Goal: Communication & Community: Answer question/provide support

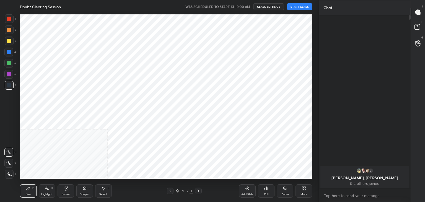
scroll to position [167, 297]
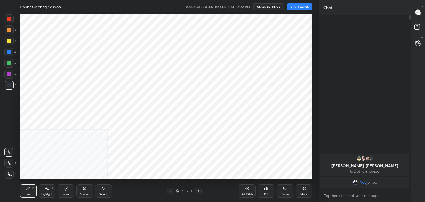
click at [288, 6] on button "START CLASS" at bounding box center [299, 6] width 25 height 7
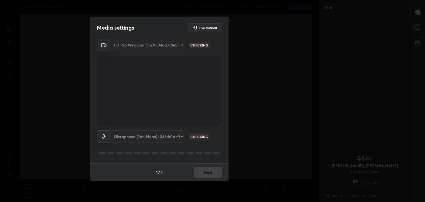
type textarea "x"
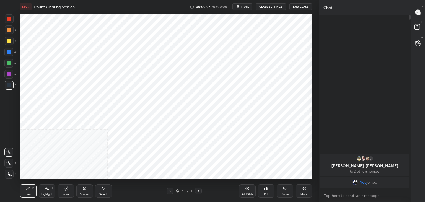
click at [246, 5] on span "mute" at bounding box center [245, 7] width 8 height 4
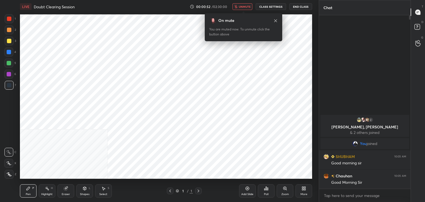
click at [246, 4] on button "unmute" at bounding box center [242, 6] width 20 height 7
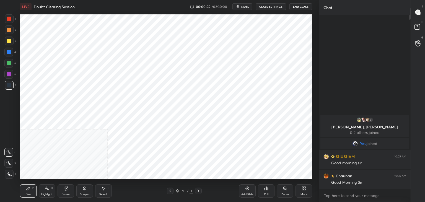
click at [266, 8] on button "CLASS SETTINGS" at bounding box center [271, 6] width 30 height 7
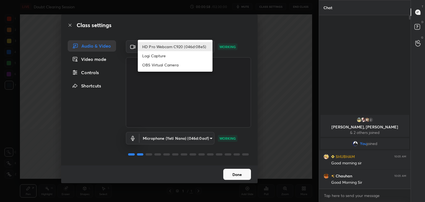
click at [193, 48] on body "1 2 3 4 5 6 7 C X Z C X Z E E Erase all H H LIVE Doubt Clearing Session 00:00:5…" at bounding box center [212, 101] width 425 height 202
click at [193, 48] on li "HD Pro Webcam C920 (046d:08e5)" at bounding box center [175, 46] width 75 height 9
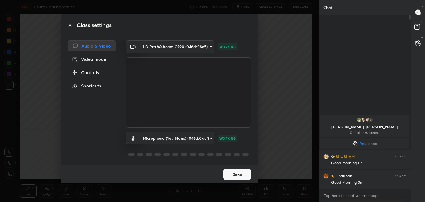
click at [92, 61] on div "Video mode" at bounding box center [92, 59] width 48 height 11
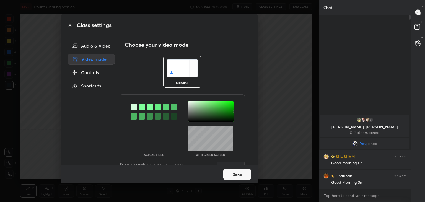
click at [141, 107] on div at bounding box center [142, 107] width 6 height 7
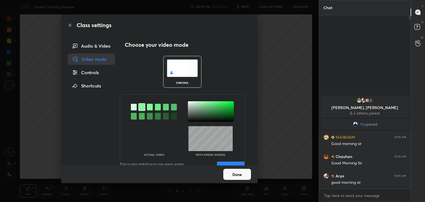
click at [94, 48] on div "Audio & Video" at bounding box center [91, 45] width 47 height 11
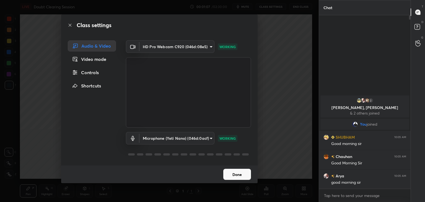
click at [96, 56] on div "Video mode" at bounding box center [92, 59] width 48 height 11
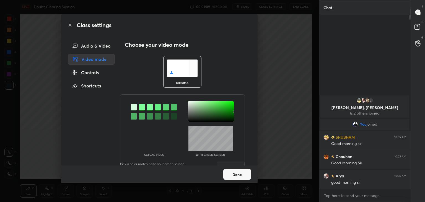
click at [142, 106] on div at bounding box center [142, 107] width 6 height 7
click at [189, 103] on div at bounding box center [211, 111] width 46 height 20
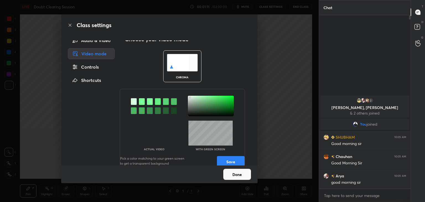
scroll to position [15, 0]
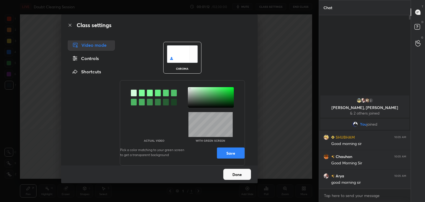
click at [231, 152] on button "Save" at bounding box center [231, 152] width 28 height 11
click at [237, 176] on button "Done" at bounding box center [237, 174] width 28 height 11
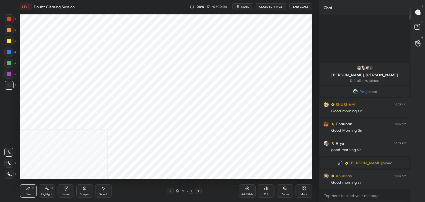
click at [274, 6] on button "CLASS SETTINGS" at bounding box center [271, 6] width 30 height 7
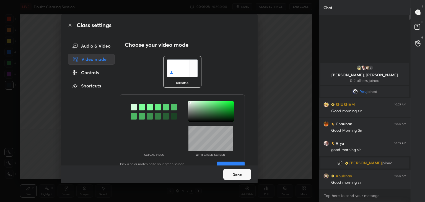
click at [99, 50] on div "Audio & Video" at bounding box center [91, 45] width 47 height 11
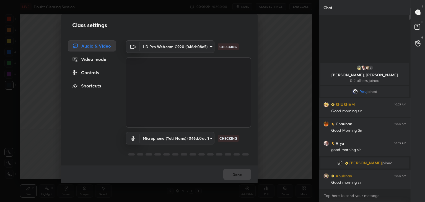
click at [194, 45] on body "1 2 3 4 5 6 7 C X Z C X Z E E Erase all H H LIVE Doubt Clearing Session 00:01:2…" at bounding box center [212, 101] width 425 height 202
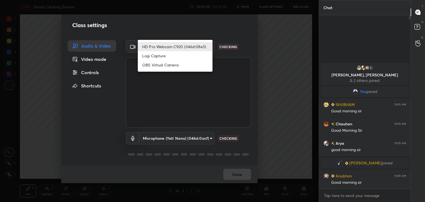
click at [190, 56] on li "Logi Capture" at bounding box center [175, 55] width 75 height 9
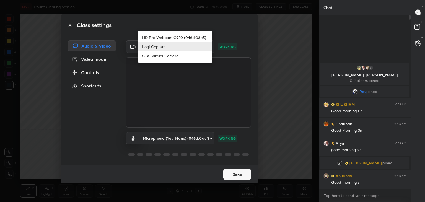
click at [192, 49] on body "1 2 3 4 5 6 7 C X Z C X Z E E Erase all H H LIVE Doubt Clearing Session 00:01:3…" at bounding box center [212, 101] width 425 height 202
click at [190, 40] on li "HD Pro Webcam C920 (046d:08e5)" at bounding box center [175, 37] width 75 height 9
type input "aba31b4d8cead99ce04ba26500a245cc15e869b8aa2bb27d5d0d7b3294f0be78"
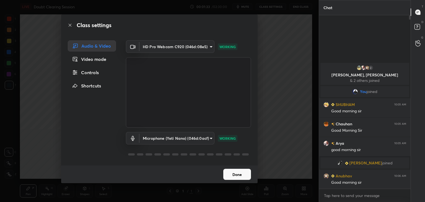
click at [241, 173] on button "Done" at bounding box center [237, 174] width 28 height 11
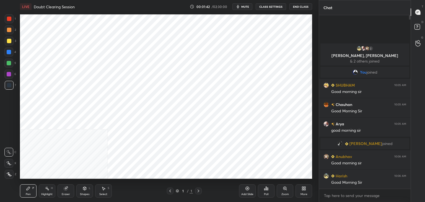
click at [248, 189] on icon at bounding box center [247, 188] width 4 height 4
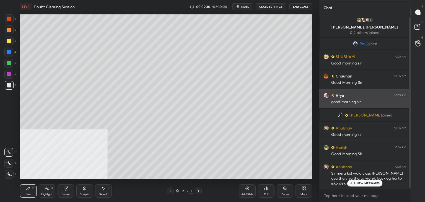
scroll to position [2, 0]
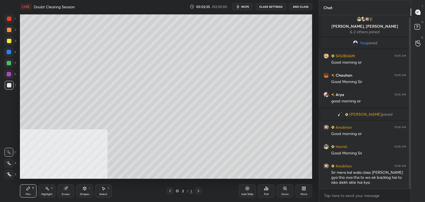
click at [250, 8] on button "mute" at bounding box center [242, 6] width 20 height 7
click at [239, 7] on button "unmute" at bounding box center [242, 6] width 20 height 7
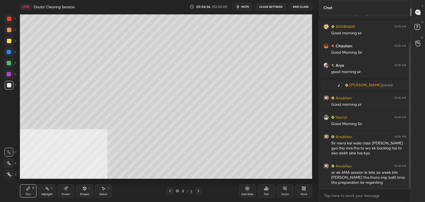
click at [303, 190] on icon at bounding box center [302, 189] width 1 height 1
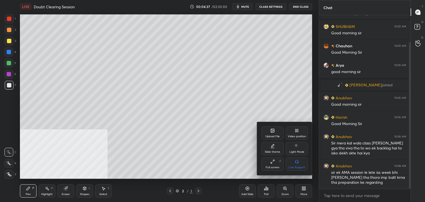
click at [273, 135] on div "Upload File" at bounding box center [272, 136] width 14 height 3
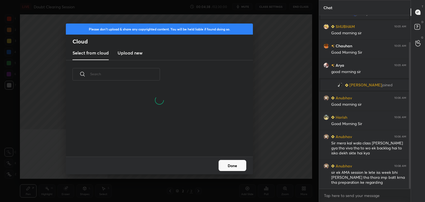
click at [132, 51] on h3 "Upload new" at bounding box center [130, 53] width 25 height 7
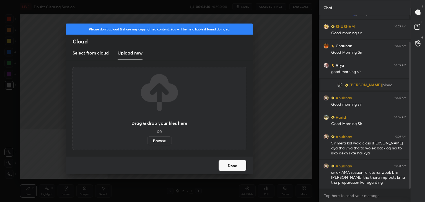
click at [157, 142] on label "Browse" at bounding box center [159, 140] width 25 height 9
click at [147, 142] on input "Browse" at bounding box center [147, 140] width 0 height 9
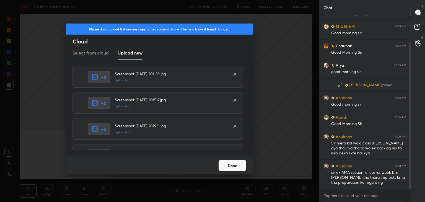
scroll to position [974, 0]
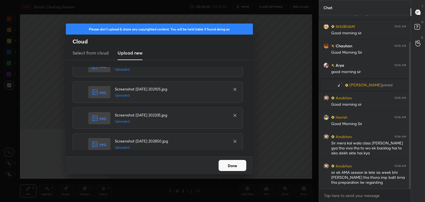
click at [227, 165] on button "Done" at bounding box center [233, 165] width 28 height 11
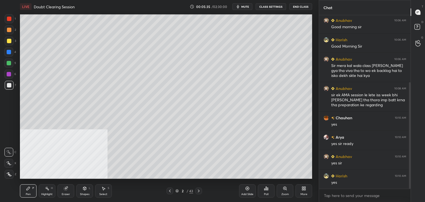
scroll to position [128, 0]
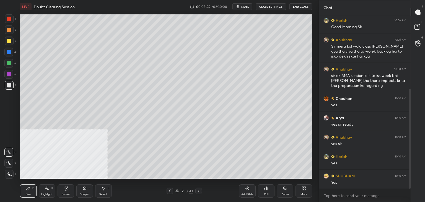
click at [199, 191] on icon at bounding box center [198, 191] width 4 height 4
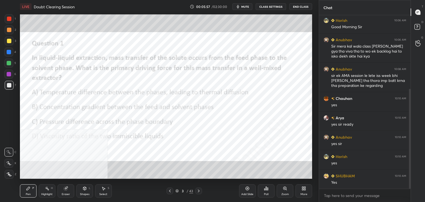
click at [299, 192] on div "More" at bounding box center [303, 190] width 17 height 13
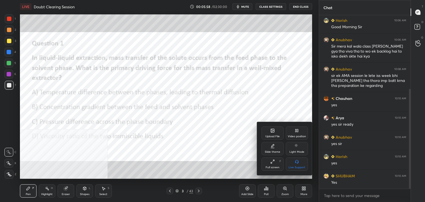
click at [302, 139] on div "Video position" at bounding box center [297, 132] width 22 height 13
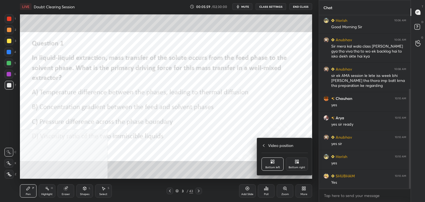
click at [300, 160] on div "Bottom right" at bounding box center [297, 163] width 22 height 13
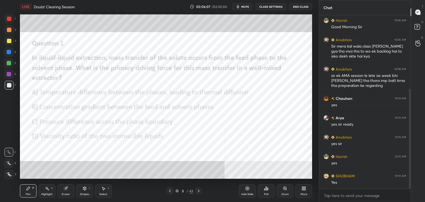
click at [266, 191] on div "Poll" at bounding box center [266, 190] width 17 height 13
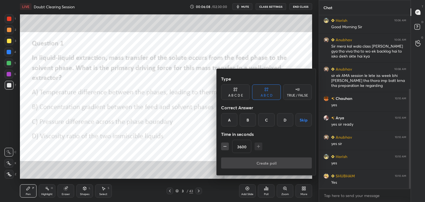
click at [248, 121] on div "B" at bounding box center [248, 119] width 16 height 13
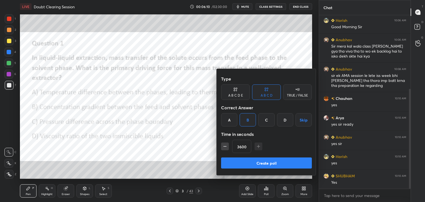
click at [238, 147] on input "3600" at bounding box center [241, 146] width 19 height 13
click at [241, 147] on input "600" at bounding box center [240, 146] width 16 height 13
type input "60"
click at [279, 162] on button "Create poll" at bounding box center [266, 162] width 91 height 11
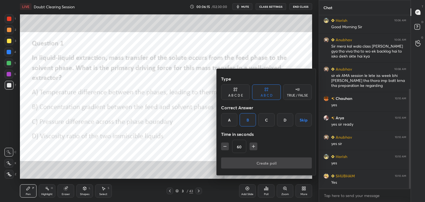
type textarea "x"
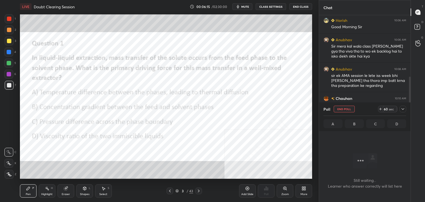
scroll to position [2, 2]
click at [273, 7] on button "CLASS SETTINGS" at bounding box center [271, 6] width 30 height 7
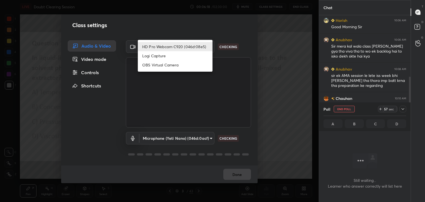
click at [199, 47] on body "1 2 3 4 5 6 7 C X Z C X Z E E Erase all H H LIVE Doubt Clearing Session 00:06:1…" at bounding box center [212, 101] width 425 height 202
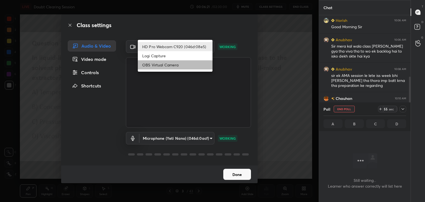
click at [192, 63] on li "OBS Virtual Camera" at bounding box center [175, 64] width 75 height 9
type input "39e413bd829a9d8922d4cbfdda5ad6bcde5965223d09d5b50cfa97d3803946f5"
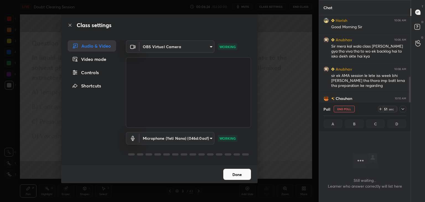
click at [242, 176] on button "Done" at bounding box center [237, 174] width 28 height 11
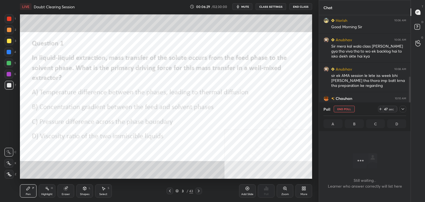
click at [402, 109] on icon at bounding box center [403, 109] width 4 height 4
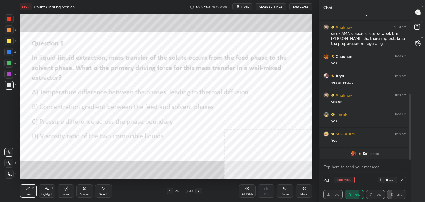
scroll to position [177, 0]
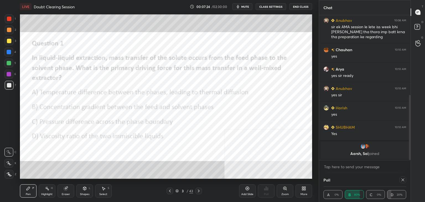
click at [405, 179] on icon at bounding box center [403, 180] width 4 height 4
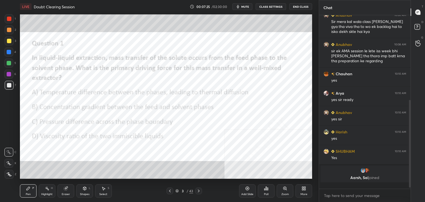
scroll to position [2, 2]
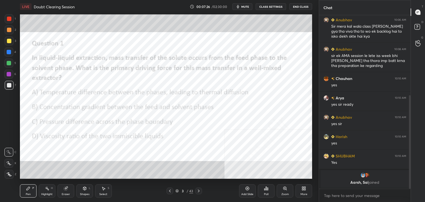
click at [198, 192] on icon at bounding box center [198, 191] width 4 height 4
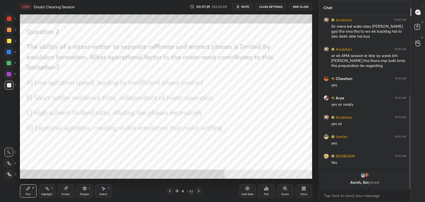
click at [268, 191] on div "Poll" at bounding box center [266, 190] width 17 height 13
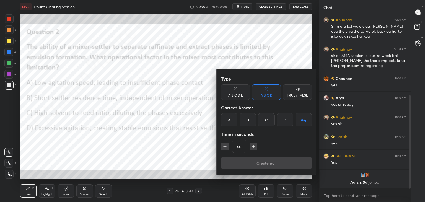
click at [282, 120] on div "D" at bounding box center [285, 119] width 16 height 13
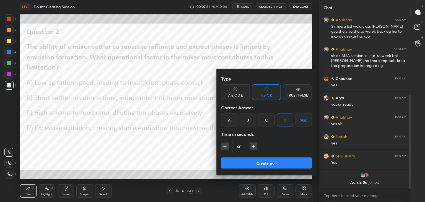
click at [259, 163] on button "Create poll" at bounding box center [266, 162] width 91 height 11
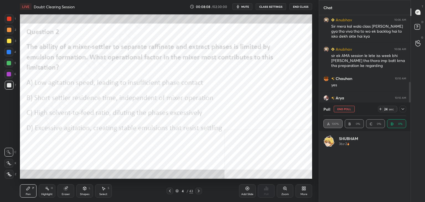
scroll to position [65, 81]
click at [404, 109] on icon at bounding box center [403, 109] width 4 height 4
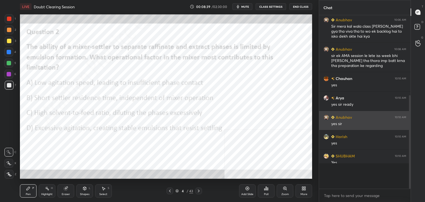
scroll to position [125, 90]
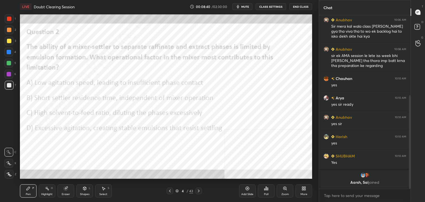
click at [200, 191] on icon at bounding box center [198, 191] width 4 height 4
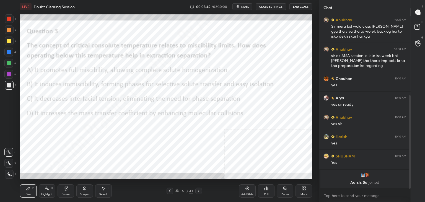
click at [267, 191] on div "Poll" at bounding box center [266, 190] width 17 height 13
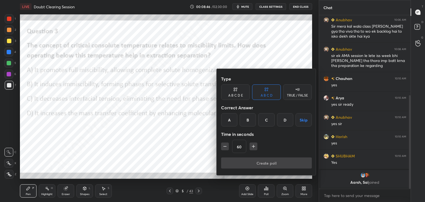
click at [245, 118] on div "B" at bounding box center [248, 119] width 16 height 13
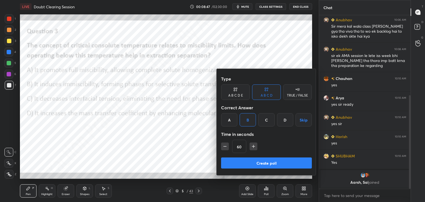
click at [262, 162] on button "Create poll" at bounding box center [266, 162] width 91 height 11
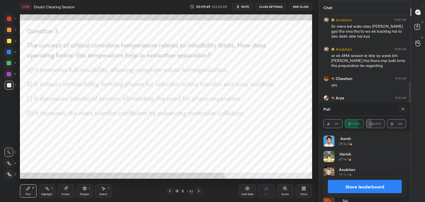
scroll to position [11, 0]
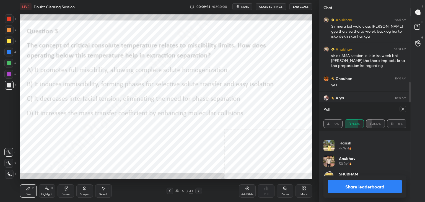
click at [403, 108] on icon at bounding box center [403, 109] width 4 height 4
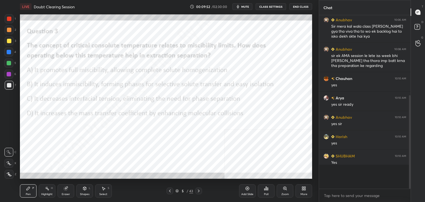
scroll to position [171, 90]
click at [199, 191] on icon at bounding box center [198, 191] width 4 height 4
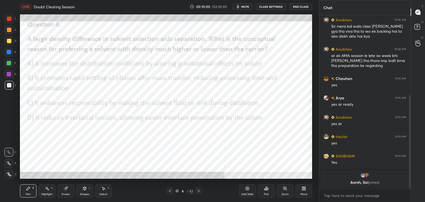
click at [268, 188] on icon at bounding box center [266, 188] width 4 height 4
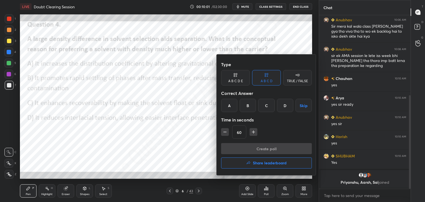
click at [245, 108] on div "B" at bounding box center [248, 105] width 16 height 13
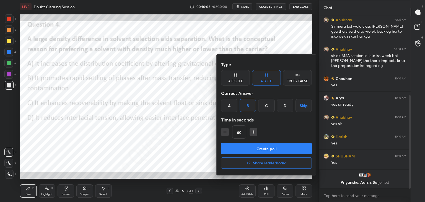
click at [255, 143] on button "Create poll" at bounding box center [266, 148] width 91 height 11
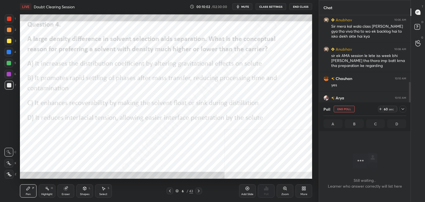
scroll to position [98, 90]
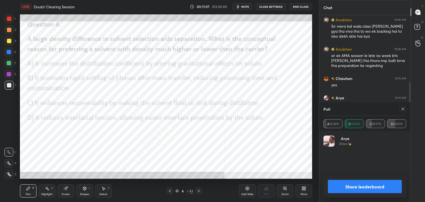
click at [404, 108] on icon at bounding box center [402, 109] width 3 height 3
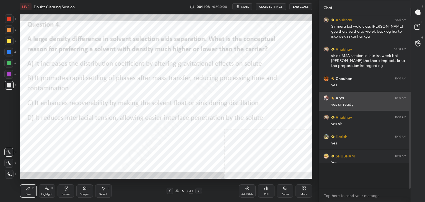
scroll to position [2, 2]
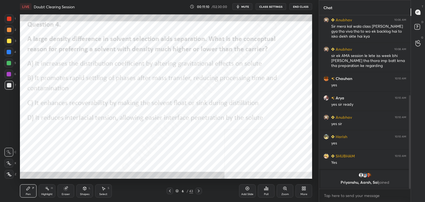
click at [200, 190] on icon at bounding box center [198, 191] width 4 height 4
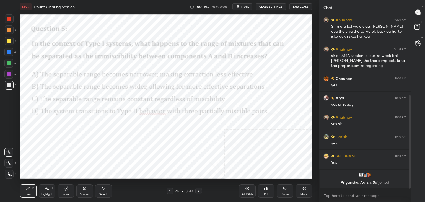
click at [267, 191] on div "Poll" at bounding box center [266, 190] width 17 height 13
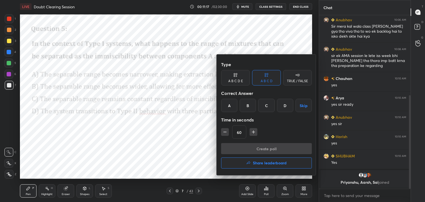
click at [247, 106] on div "B" at bounding box center [248, 105] width 16 height 13
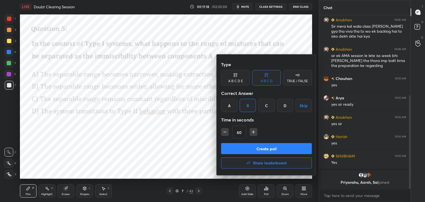
click at [257, 149] on button "Create poll" at bounding box center [266, 148] width 91 height 11
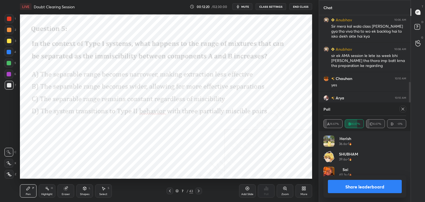
click at [404, 109] on icon at bounding box center [403, 109] width 4 height 4
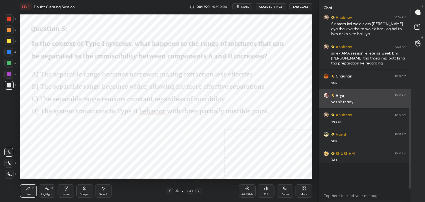
scroll to position [172, 90]
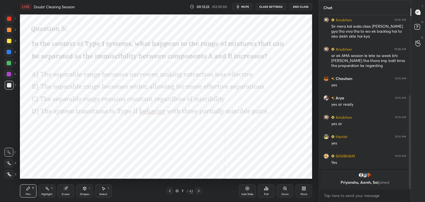
click at [198, 190] on icon at bounding box center [198, 191] width 4 height 4
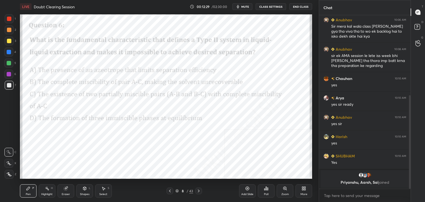
click at [265, 192] on div "Poll" at bounding box center [266, 190] width 17 height 13
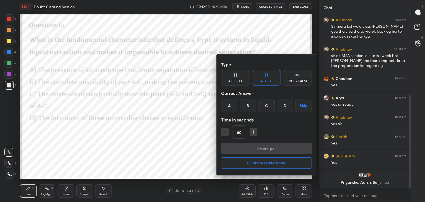
click at [269, 106] on div "C" at bounding box center [266, 105] width 16 height 13
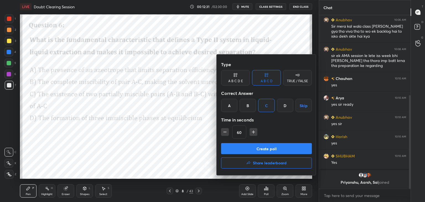
click at [266, 149] on button "Create poll" at bounding box center [266, 148] width 91 height 11
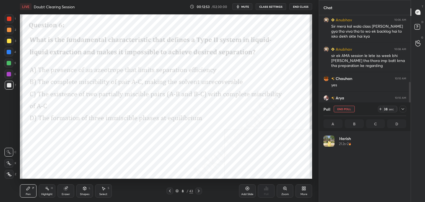
scroll to position [65, 81]
click at [242, 6] on button "mute" at bounding box center [242, 6] width 20 height 7
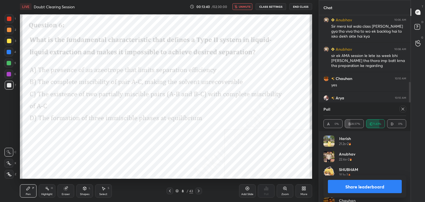
click at [241, 7] on span "unmute" at bounding box center [245, 7] width 12 height 4
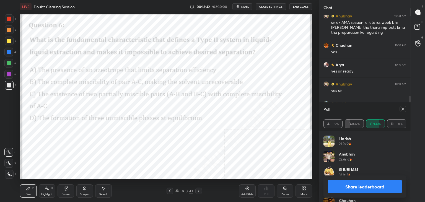
click at [403, 108] on icon at bounding box center [403, 109] width 4 height 4
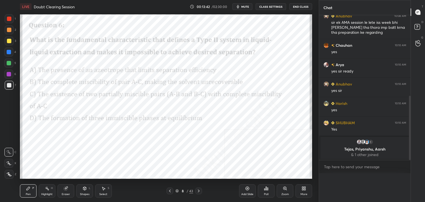
scroll to position [2, 2]
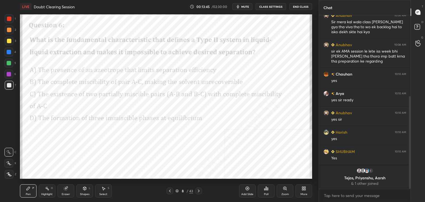
click at [198, 192] on icon at bounding box center [199, 191] width 2 height 3
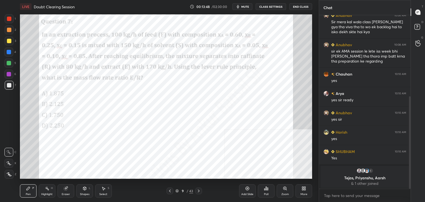
click at [244, 5] on span "mute" at bounding box center [245, 7] width 8 height 4
click at [268, 193] on div "Poll" at bounding box center [266, 194] width 4 height 3
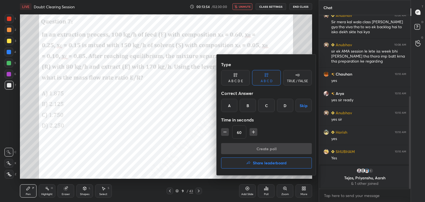
click at [249, 105] on div "B" at bounding box center [248, 105] width 16 height 13
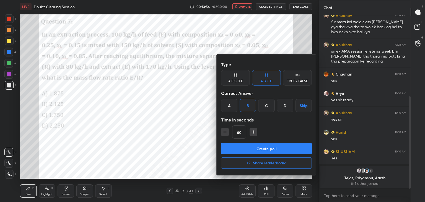
click at [253, 144] on button "Create poll" at bounding box center [266, 148] width 91 height 11
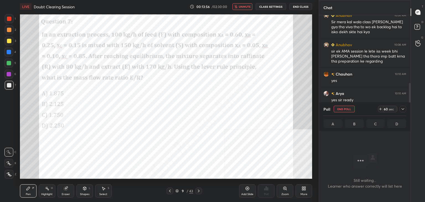
scroll to position [97, 90]
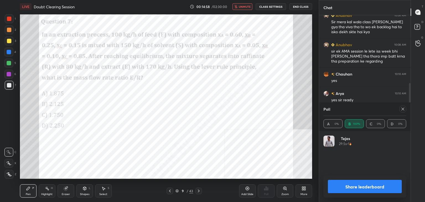
click at [238, 5] on icon "button" at bounding box center [235, 6] width 3 height 3
click at [403, 107] on icon at bounding box center [403, 109] width 4 height 4
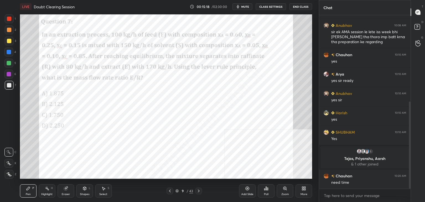
scroll to position [191, 0]
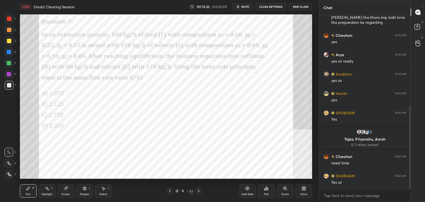
click at [197, 190] on icon at bounding box center [198, 191] width 4 height 4
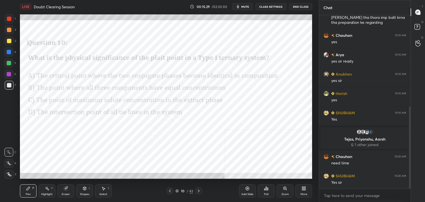
click at [265, 191] on div "Poll" at bounding box center [266, 190] width 17 height 13
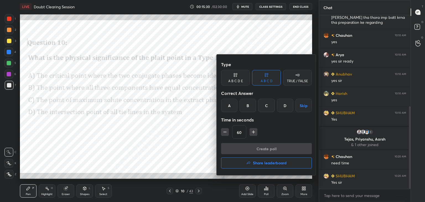
click at [229, 104] on div "A" at bounding box center [229, 105] width 16 height 13
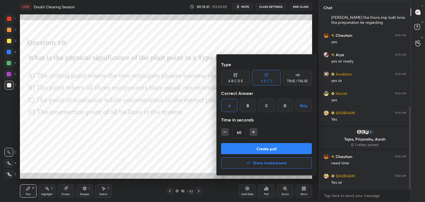
click at [261, 146] on button "Create poll" at bounding box center [266, 148] width 91 height 11
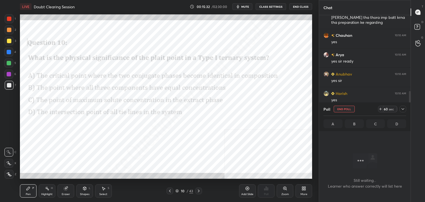
scroll to position [2, 2]
click at [243, 4] on button "mute" at bounding box center [242, 6] width 20 height 7
click at [403, 109] on icon at bounding box center [403, 109] width 4 height 4
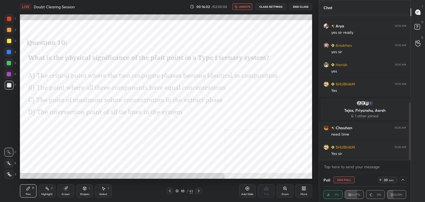
scroll to position [0, 2]
click at [246, 7] on span "unmute" at bounding box center [245, 7] width 12 height 4
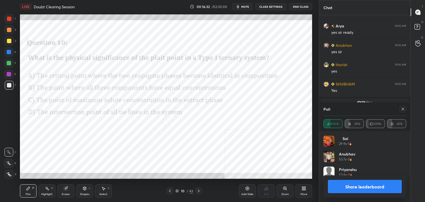
scroll to position [65, 81]
click at [402, 107] on icon at bounding box center [403, 109] width 4 height 4
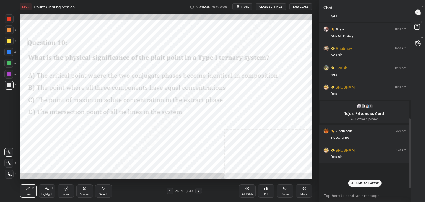
scroll to position [195, 0]
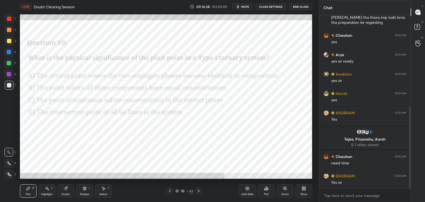
click at [199, 192] on icon at bounding box center [198, 191] width 4 height 4
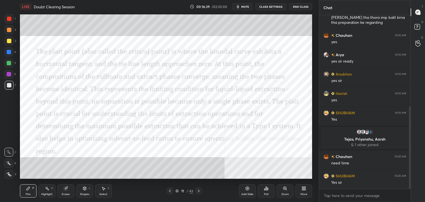
click at [198, 191] on icon at bounding box center [198, 191] width 4 height 4
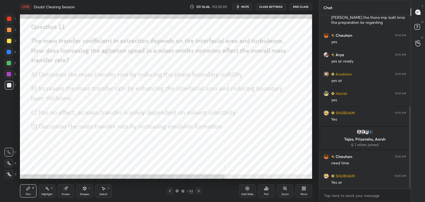
click at [264, 191] on icon at bounding box center [266, 188] width 4 height 4
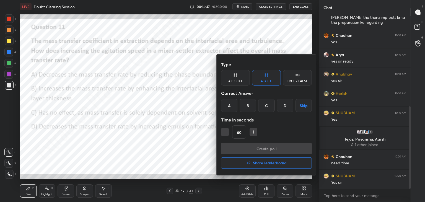
click at [247, 100] on div "B" at bounding box center [248, 105] width 16 height 13
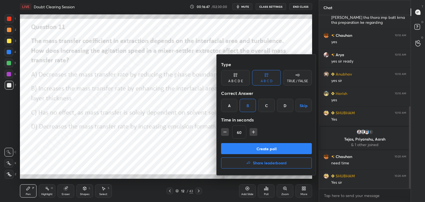
click at [260, 146] on button "Create poll" at bounding box center [266, 148] width 91 height 11
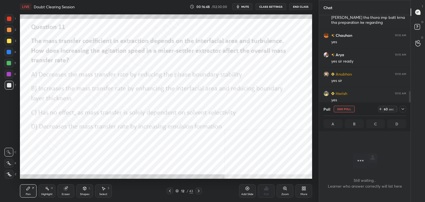
scroll to position [2, 2]
click at [243, 5] on span "mute" at bounding box center [245, 7] width 8 height 4
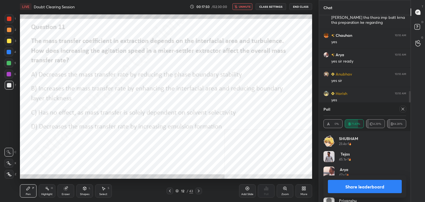
click at [402, 108] on icon at bounding box center [403, 109] width 4 height 4
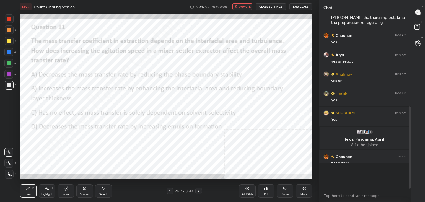
scroll to position [124, 90]
click at [199, 190] on icon at bounding box center [198, 191] width 4 height 4
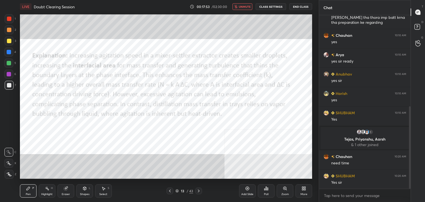
click at [197, 193] on icon at bounding box center [198, 191] width 4 height 4
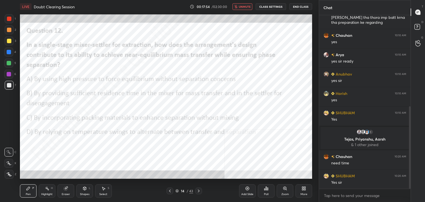
click at [264, 191] on div "Poll" at bounding box center [266, 190] width 17 height 13
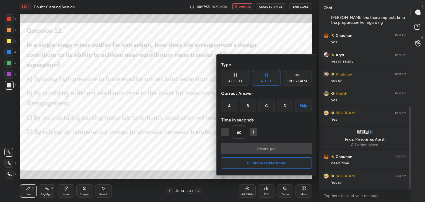
click at [247, 103] on div "B" at bounding box center [248, 105] width 16 height 13
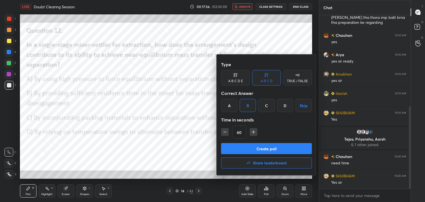
click at [266, 146] on button "Create poll" at bounding box center [266, 148] width 91 height 11
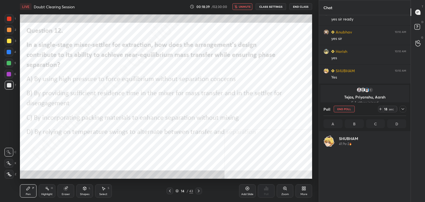
scroll to position [2, 2]
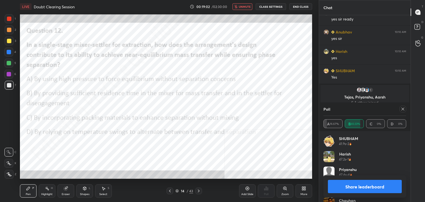
click at [199, 189] on icon at bounding box center [198, 191] width 4 height 4
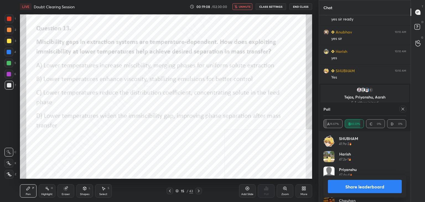
click at [400, 110] on div at bounding box center [403, 109] width 7 height 7
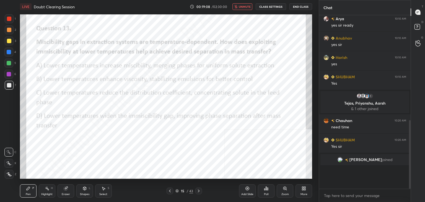
scroll to position [210, 0]
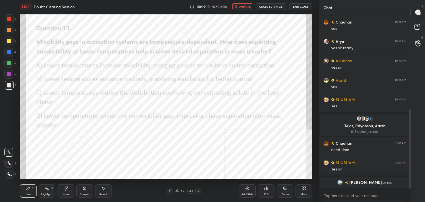
click at [265, 190] on icon at bounding box center [264, 189] width 1 height 1
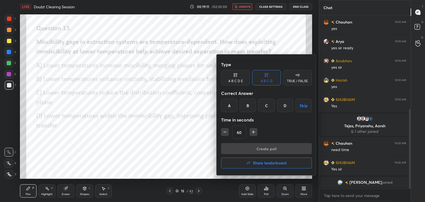
click at [290, 106] on div "D" at bounding box center [285, 105] width 16 height 13
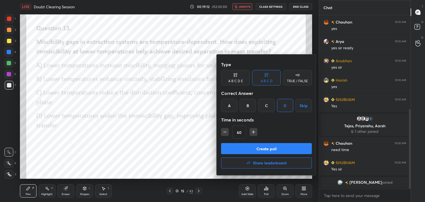
click at [271, 146] on button "Create poll" at bounding box center [266, 148] width 91 height 11
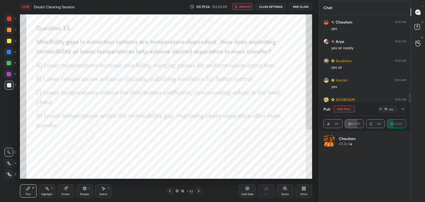
scroll to position [65, 81]
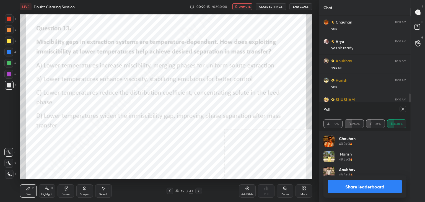
click at [401, 109] on icon at bounding box center [403, 109] width 4 height 4
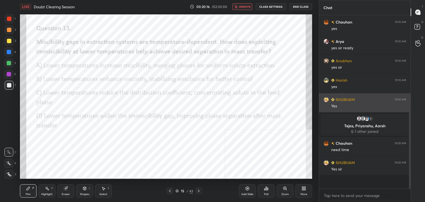
scroll to position [124, 90]
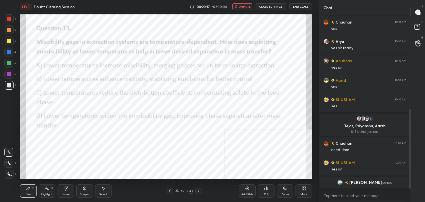
click at [199, 190] on icon at bounding box center [198, 191] width 4 height 4
click at [265, 195] on div "Poll" at bounding box center [266, 194] width 4 height 3
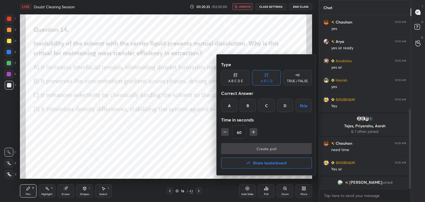
click at [247, 104] on div "B" at bounding box center [248, 105] width 16 height 13
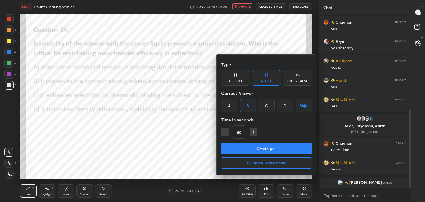
click at [260, 146] on button "Create poll" at bounding box center [266, 148] width 91 height 11
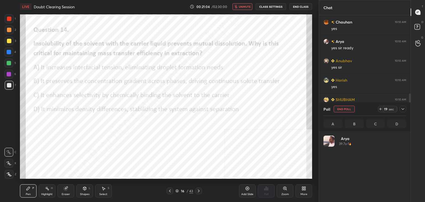
scroll to position [65, 81]
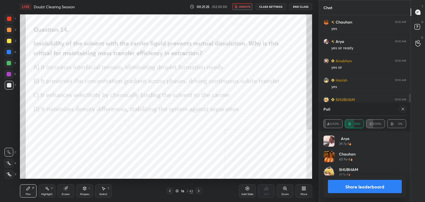
click at [403, 109] on icon at bounding box center [403, 109] width 4 height 4
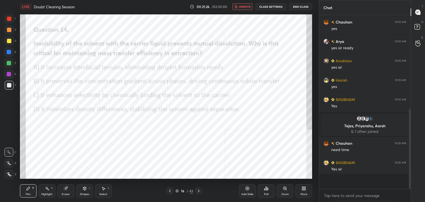
scroll to position [114, 90]
click at [199, 192] on icon at bounding box center [198, 191] width 4 height 4
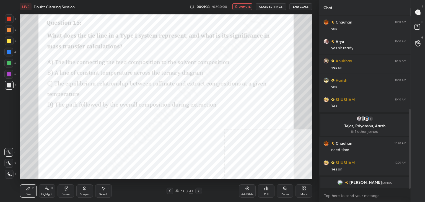
click at [267, 193] on div "Poll" at bounding box center [266, 194] width 4 height 3
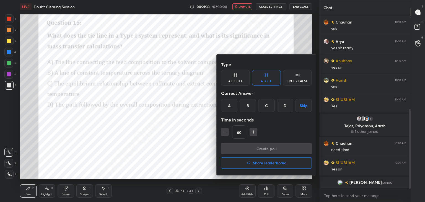
click at [266, 104] on div "C" at bounding box center [266, 105] width 16 height 13
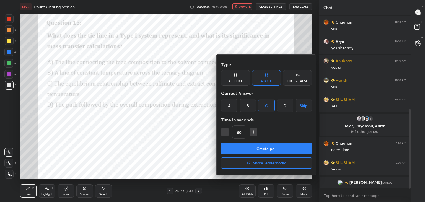
click at [264, 147] on button "Create poll" at bounding box center [266, 148] width 91 height 11
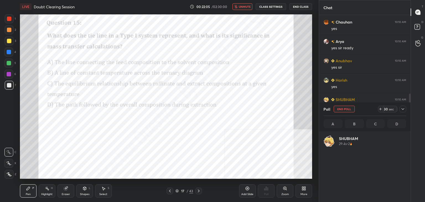
scroll to position [65, 81]
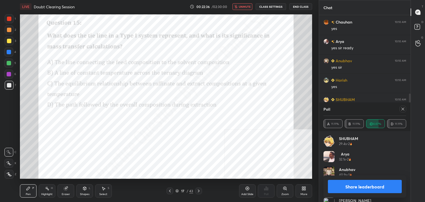
click at [404, 110] on icon at bounding box center [403, 109] width 4 height 4
type textarea "x"
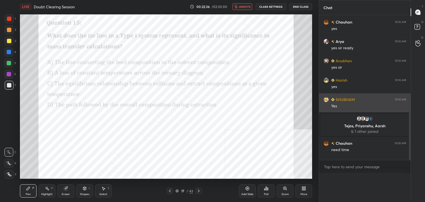
scroll to position [2, 2]
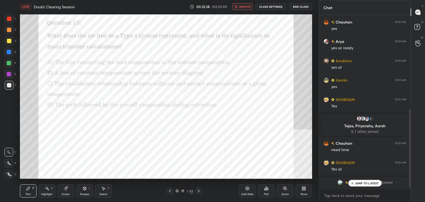
click at [372, 185] on p "JUMP TO LATEST" at bounding box center [367, 182] width 24 height 3
click at [199, 191] on icon at bounding box center [198, 191] width 4 height 4
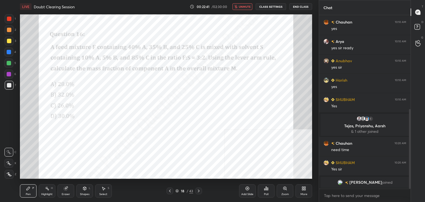
click at [269, 191] on div "Poll" at bounding box center [266, 190] width 17 height 13
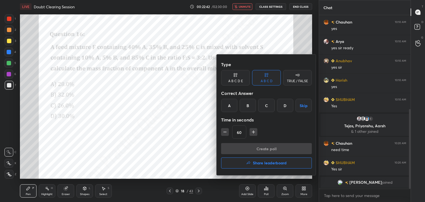
click at [232, 103] on div "A" at bounding box center [229, 105] width 16 height 13
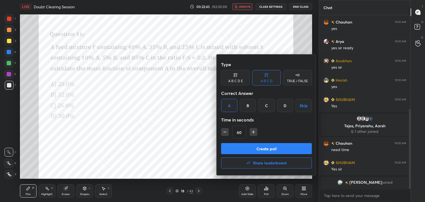
click at [253, 133] on icon "button" at bounding box center [253, 132] width 0 height 3
type input "90"
click at [254, 151] on button "Create poll" at bounding box center [266, 148] width 91 height 11
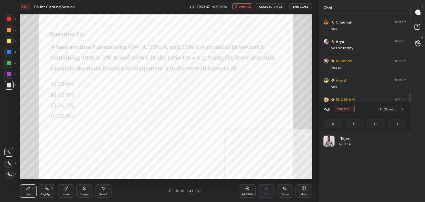
scroll to position [65, 81]
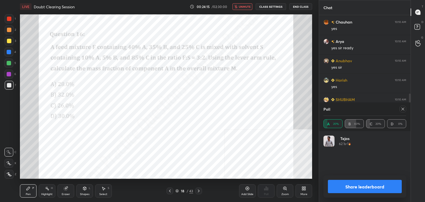
click at [402, 109] on icon at bounding box center [403, 109] width 4 height 4
type textarea "x"
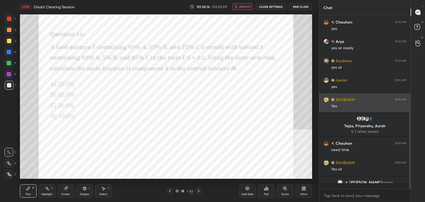
scroll to position [123, 90]
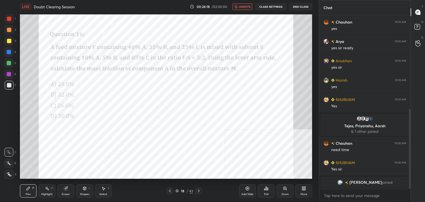
click at [199, 191] on icon at bounding box center [198, 191] width 4 height 4
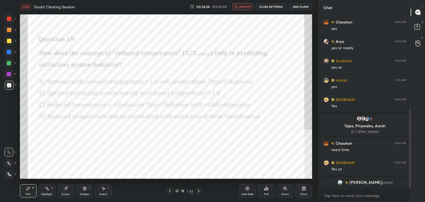
click at [264, 189] on icon at bounding box center [264, 189] width 1 height 1
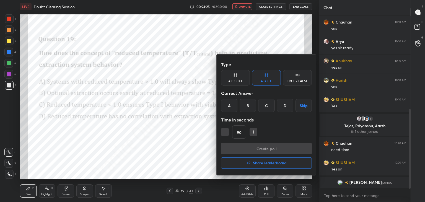
click at [269, 111] on div "C" at bounding box center [266, 105] width 16 height 13
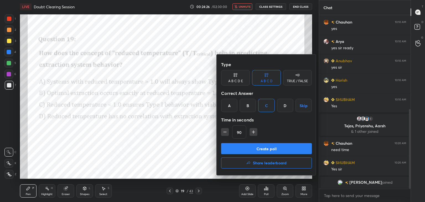
click at [226, 132] on icon "button" at bounding box center [225, 132] width 6 height 6
type input "60"
click at [242, 145] on button "Create poll" at bounding box center [266, 148] width 91 height 11
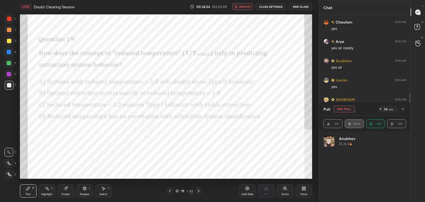
scroll to position [65, 81]
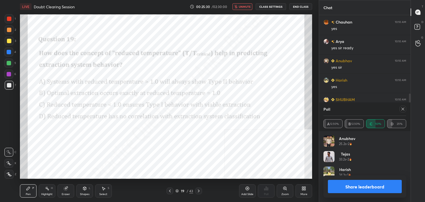
click at [403, 109] on icon at bounding box center [402, 109] width 3 height 3
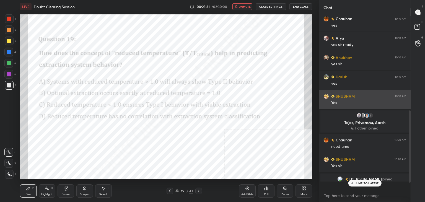
scroll to position [2, 2]
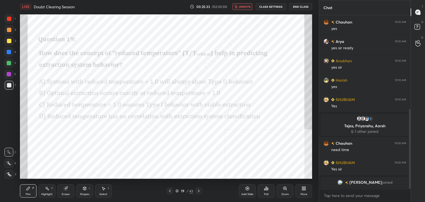
click at [197, 191] on icon at bounding box center [198, 191] width 4 height 4
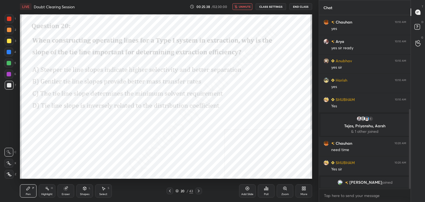
click at [268, 187] on icon at bounding box center [266, 188] width 4 height 4
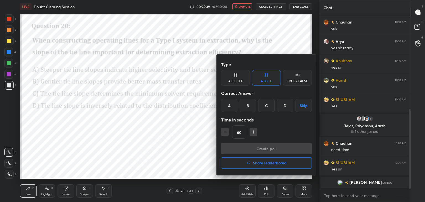
click at [232, 103] on div "A" at bounding box center [229, 105] width 16 height 13
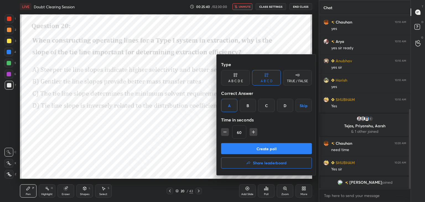
click at [262, 149] on button "Create poll" at bounding box center [266, 148] width 91 height 11
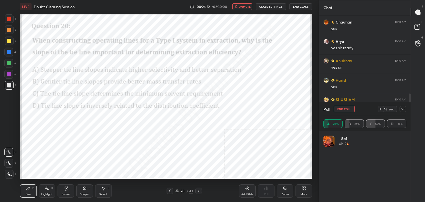
scroll to position [65, 81]
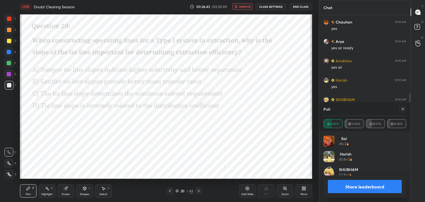
click at [198, 191] on icon at bounding box center [198, 191] width 4 height 4
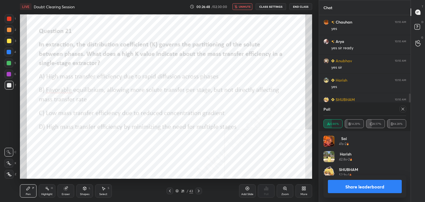
click at [401, 110] on icon at bounding box center [402, 109] width 3 height 3
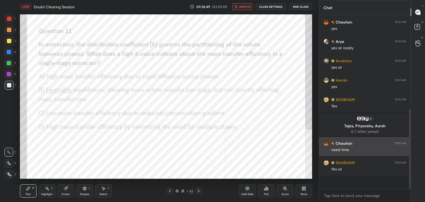
scroll to position [114, 90]
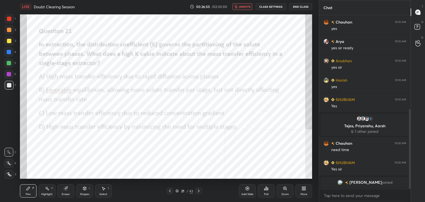
click at [269, 191] on div "Poll" at bounding box center [266, 190] width 17 height 13
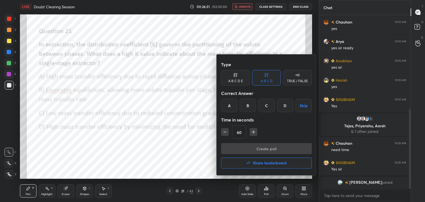
click at [248, 102] on div "B" at bounding box center [248, 105] width 16 height 13
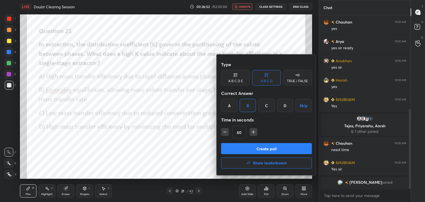
click at [260, 146] on button "Create poll" at bounding box center [266, 148] width 91 height 11
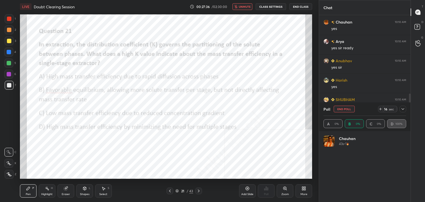
scroll to position [65, 81]
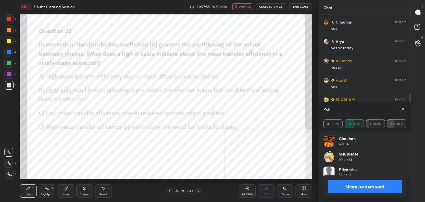
click at [402, 108] on icon at bounding box center [402, 109] width 3 height 3
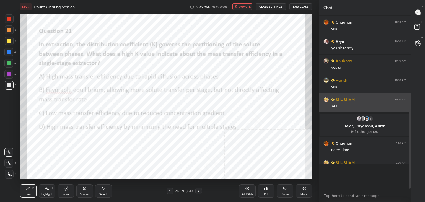
scroll to position [2, 2]
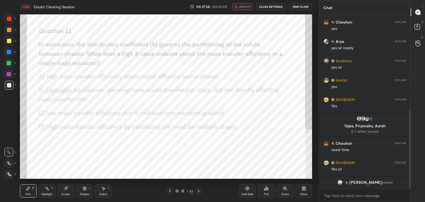
click at [197, 191] on icon at bounding box center [198, 191] width 4 height 4
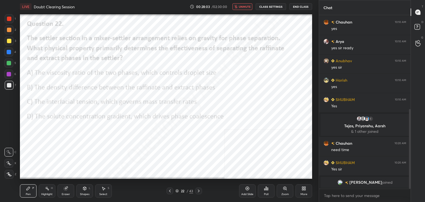
click at [268, 194] on div "Poll" at bounding box center [266, 194] width 4 height 3
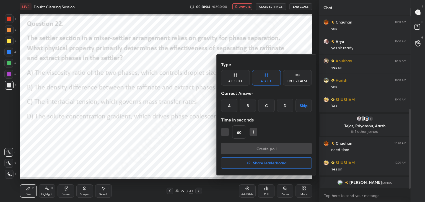
click at [248, 109] on div "B" at bounding box center [248, 105] width 16 height 13
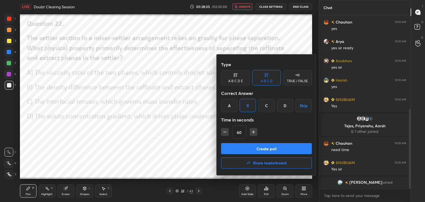
click at [253, 150] on button "Create poll" at bounding box center [266, 148] width 91 height 11
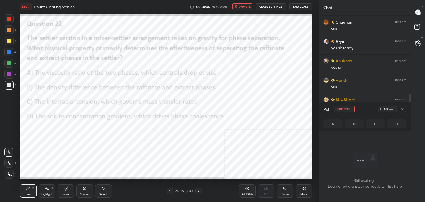
scroll to position [2, 2]
click at [403, 110] on icon at bounding box center [402, 109] width 3 height 2
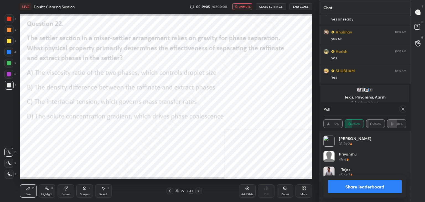
scroll to position [65, 81]
click at [402, 109] on icon at bounding box center [403, 109] width 4 height 4
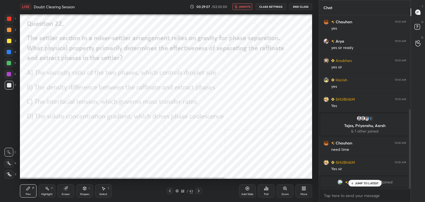
scroll to position [172, 90]
click at [267, 191] on div "Poll" at bounding box center [266, 190] width 17 height 13
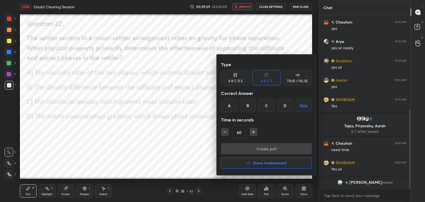
click at [230, 104] on div "A" at bounding box center [229, 105] width 16 height 13
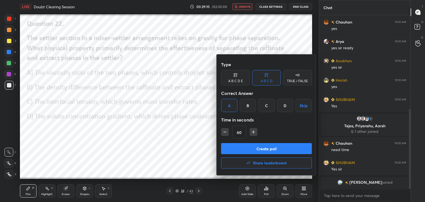
click at [195, 135] on div at bounding box center [212, 101] width 425 height 202
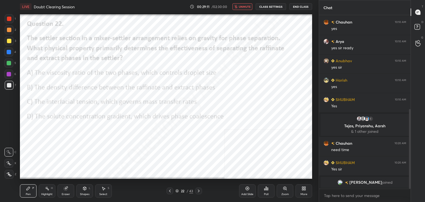
click at [198, 191] on icon at bounding box center [198, 191] width 4 height 4
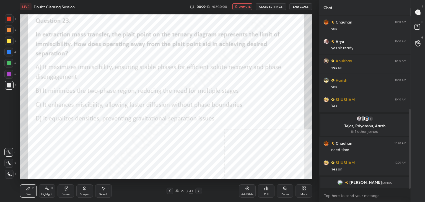
click at [264, 189] on icon at bounding box center [264, 189] width 1 height 1
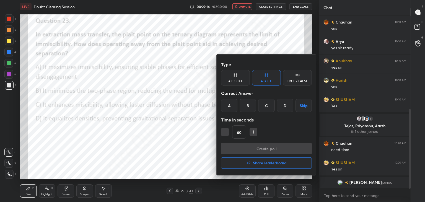
click at [230, 102] on div "A" at bounding box center [229, 105] width 16 height 13
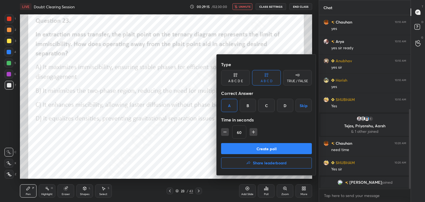
click at [247, 153] on button "Create poll" at bounding box center [266, 148] width 91 height 11
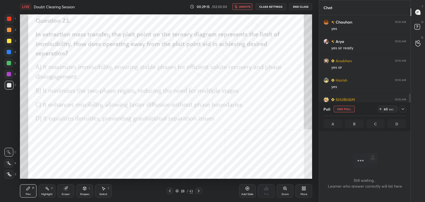
scroll to position [2, 2]
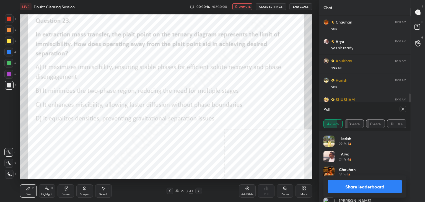
click at [403, 109] on icon at bounding box center [402, 109] width 3 height 3
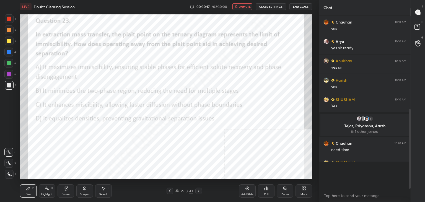
scroll to position [2, 2]
click at [198, 191] on icon at bounding box center [198, 191] width 4 height 4
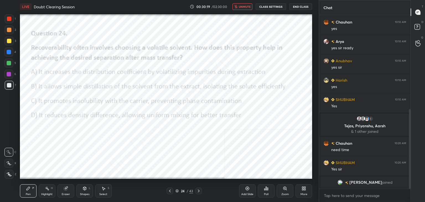
click at [265, 190] on icon at bounding box center [266, 188] width 4 height 4
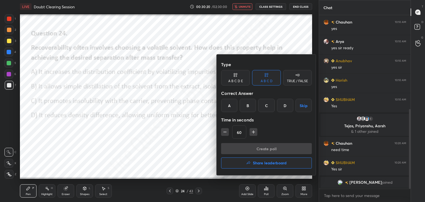
click at [250, 104] on div "B" at bounding box center [248, 105] width 16 height 13
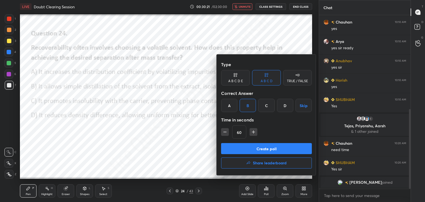
click at [247, 144] on button "Create poll" at bounding box center [266, 148] width 91 height 11
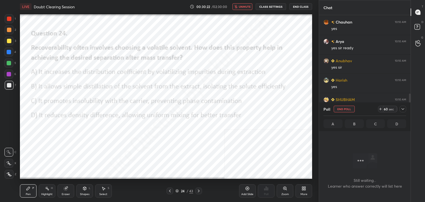
scroll to position [2, 2]
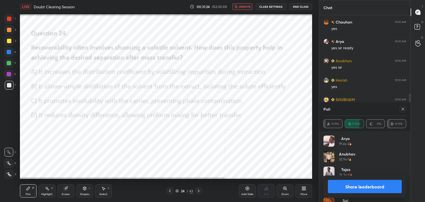
click at [405, 107] on div at bounding box center [403, 109] width 7 height 7
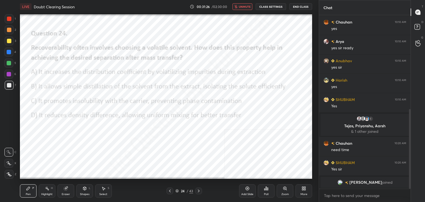
click at [197, 191] on icon at bounding box center [198, 191] width 4 height 4
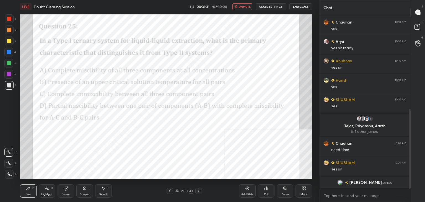
click at [268, 187] on icon at bounding box center [266, 188] width 4 height 4
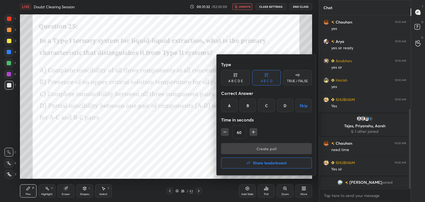
click at [284, 105] on div "D" at bounding box center [285, 105] width 16 height 13
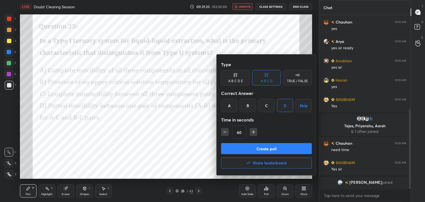
click at [260, 148] on button "Create poll" at bounding box center [266, 148] width 91 height 11
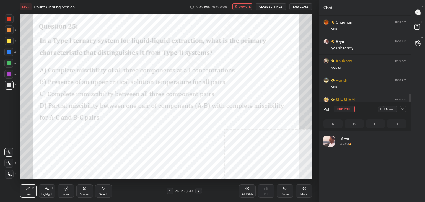
scroll to position [65, 81]
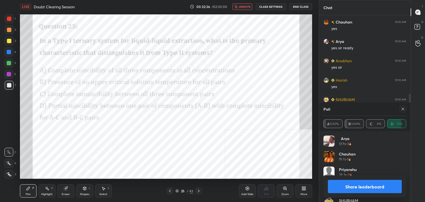
click at [403, 108] on icon at bounding box center [403, 109] width 4 height 4
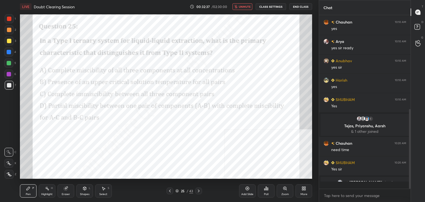
scroll to position [126, 90]
click at [199, 191] on icon at bounding box center [198, 191] width 4 height 4
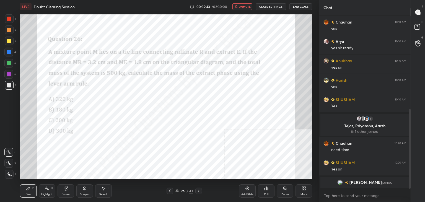
click at [263, 186] on div "Poll" at bounding box center [266, 190] width 17 height 13
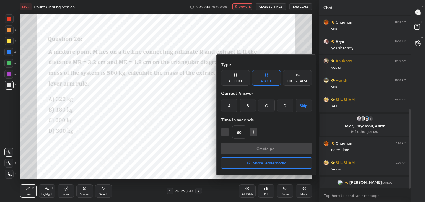
click at [227, 108] on div "A" at bounding box center [229, 105] width 16 height 13
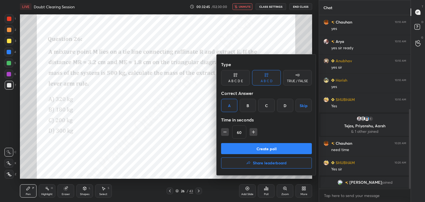
click at [256, 151] on button "Create poll" at bounding box center [266, 148] width 91 height 11
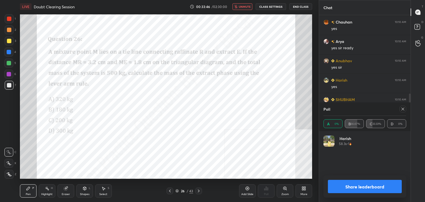
scroll to position [65, 81]
click at [402, 107] on icon at bounding box center [403, 109] width 4 height 4
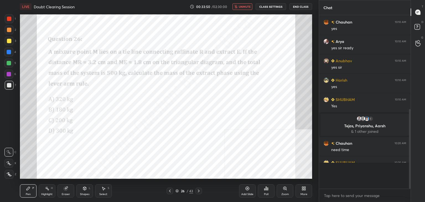
scroll to position [114, 90]
click at [200, 191] on icon at bounding box center [198, 191] width 4 height 4
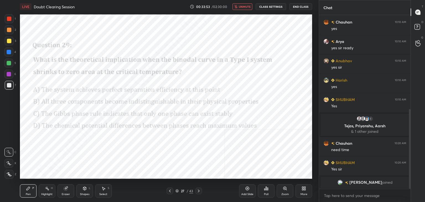
click at [264, 192] on div "Poll" at bounding box center [266, 190] width 17 height 13
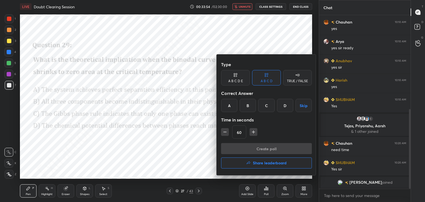
click at [264, 109] on div "C" at bounding box center [266, 105] width 16 height 13
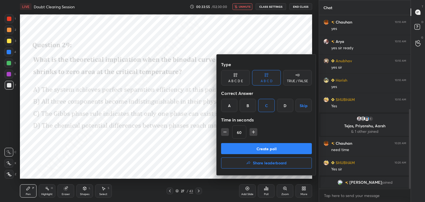
click at [266, 150] on button "Create poll" at bounding box center [266, 148] width 91 height 11
type textarea "x"
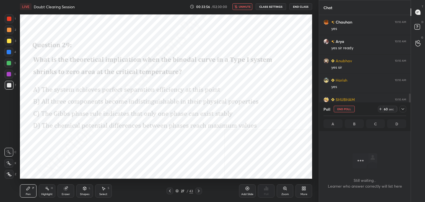
scroll to position [97, 90]
click at [271, 5] on button "CLASS SETTINGS" at bounding box center [271, 6] width 30 height 7
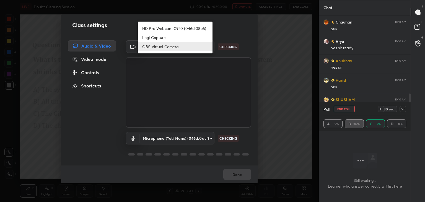
click at [195, 46] on body "1 2 3 4 5 6 7 C X Z C X Z E E Erase all H H LIVE Doubt Clearing Session 00:34:2…" at bounding box center [212, 101] width 425 height 202
click at [188, 29] on li "HD Pro Webcam C920 (046d:08e5)" at bounding box center [175, 28] width 75 height 9
type input "aba31b4d8cead99ce04ba26500a245cc15e869b8aa2bb27d5d0d7b3294f0be78"
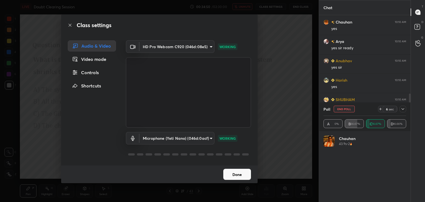
click at [230, 177] on button "Done" at bounding box center [237, 174] width 28 height 11
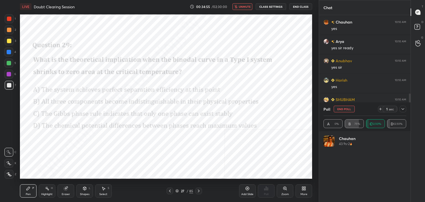
click at [242, 4] on button "unmute" at bounding box center [242, 6] width 20 height 7
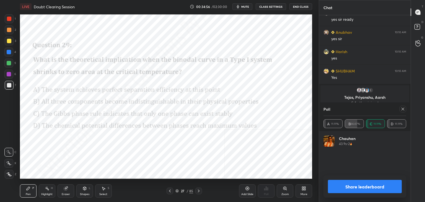
scroll to position [234, 0]
click at [404, 108] on icon at bounding box center [402, 109] width 3 height 3
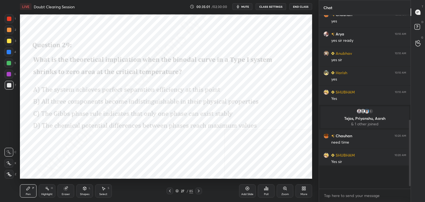
scroll to position [172, 90]
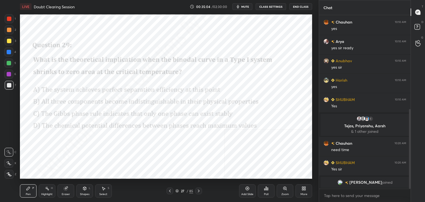
click at [198, 190] on icon at bounding box center [198, 191] width 4 height 4
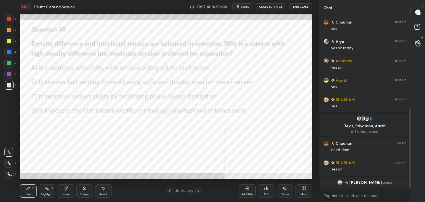
click at [267, 190] on icon at bounding box center [267, 189] width 1 height 2
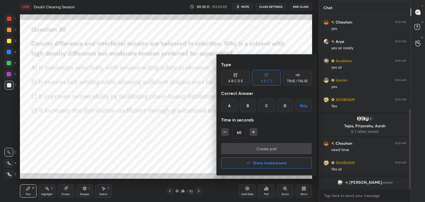
click at [247, 108] on div "B" at bounding box center [248, 105] width 16 height 13
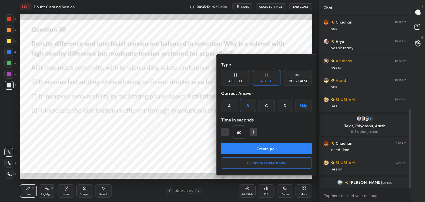
click at [254, 144] on button "Create poll" at bounding box center [266, 148] width 91 height 11
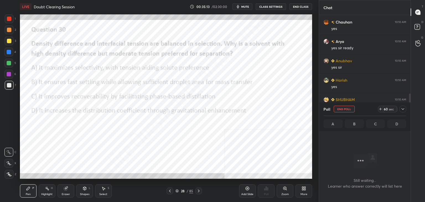
scroll to position [97, 90]
click at [404, 110] on icon at bounding box center [403, 109] width 4 height 4
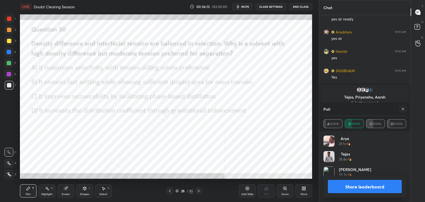
scroll to position [65, 81]
click at [403, 109] on icon at bounding box center [402, 109] width 3 height 3
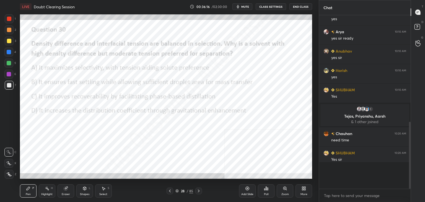
scroll to position [125, 90]
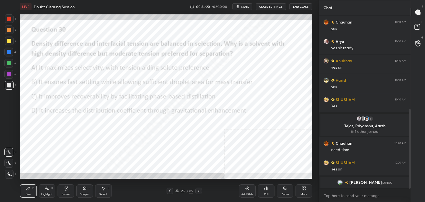
click at [198, 192] on icon at bounding box center [198, 191] width 4 height 4
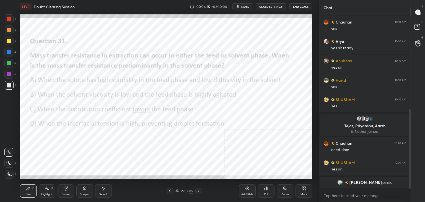
click at [270, 190] on div "Poll" at bounding box center [266, 190] width 17 height 13
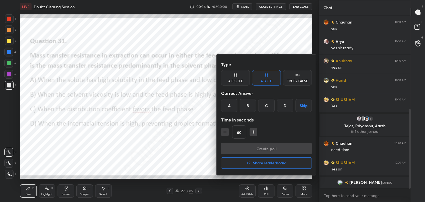
click at [229, 107] on div "A" at bounding box center [229, 105] width 16 height 13
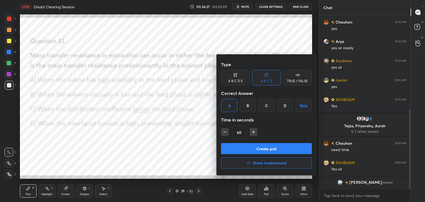
click at [245, 149] on button "Create poll" at bounding box center [266, 148] width 91 height 11
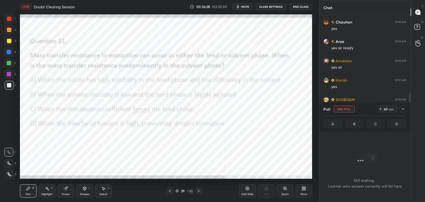
scroll to position [2, 2]
click at [404, 108] on icon at bounding box center [403, 109] width 4 height 4
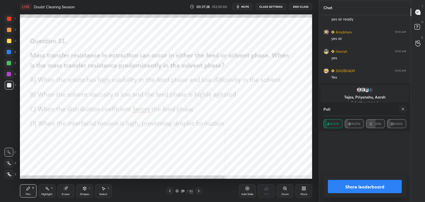
scroll to position [65, 81]
click at [403, 110] on icon at bounding box center [403, 109] width 4 height 4
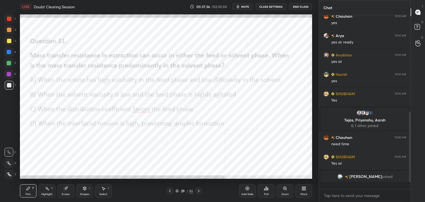
scroll to position [172, 90]
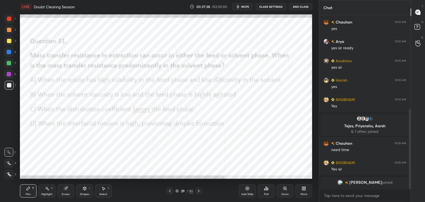
click at [199, 192] on icon at bounding box center [198, 191] width 4 height 4
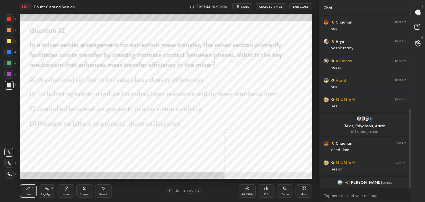
click at [265, 192] on div "Poll" at bounding box center [266, 190] width 17 height 13
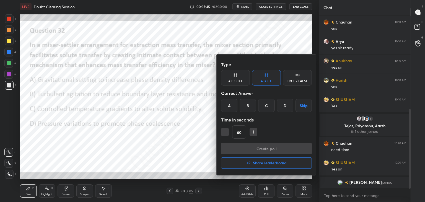
click at [248, 106] on div "B" at bounding box center [248, 105] width 16 height 13
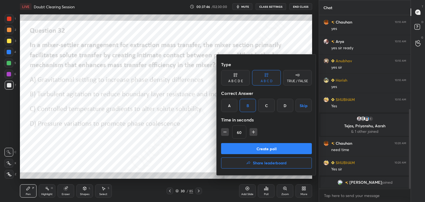
click at [260, 147] on button "Create poll" at bounding box center [266, 148] width 91 height 11
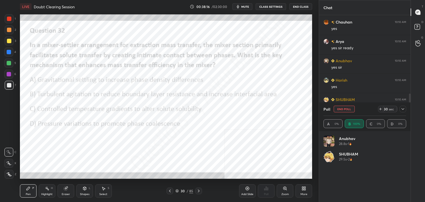
scroll to position [65, 81]
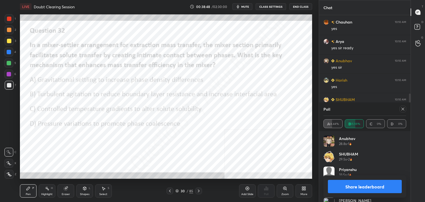
click at [402, 110] on icon at bounding box center [402, 109] width 3 height 3
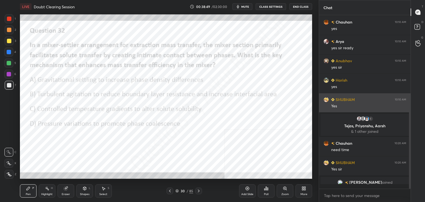
scroll to position [2, 2]
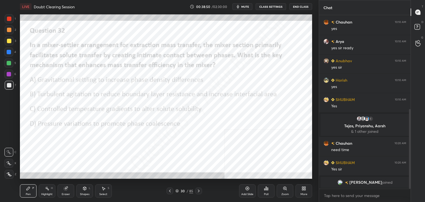
click at [199, 191] on icon at bounding box center [199, 191] width 2 height 3
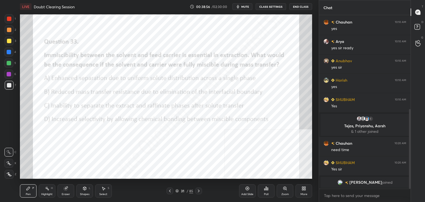
click at [268, 195] on div "Poll" at bounding box center [266, 194] width 4 height 3
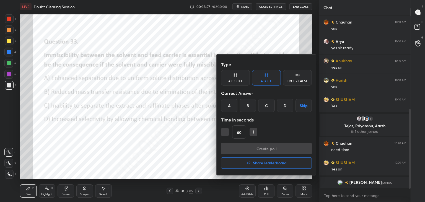
click at [263, 107] on div "C" at bounding box center [266, 105] width 16 height 13
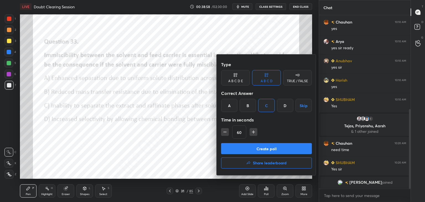
click at [256, 146] on button "Create poll" at bounding box center [266, 148] width 91 height 11
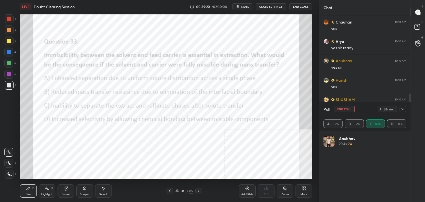
scroll to position [65, 81]
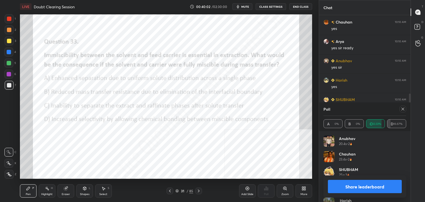
click at [403, 112] on div at bounding box center [403, 109] width 7 height 7
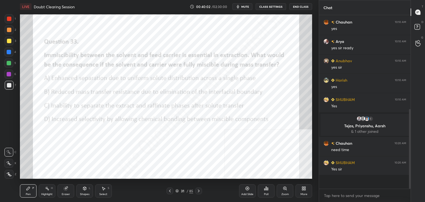
scroll to position [124, 90]
click at [199, 190] on icon at bounding box center [198, 191] width 4 height 4
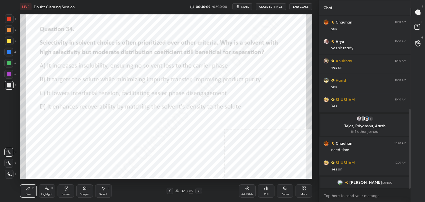
click at [267, 188] on icon at bounding box center [267, 189] width 1 height 2
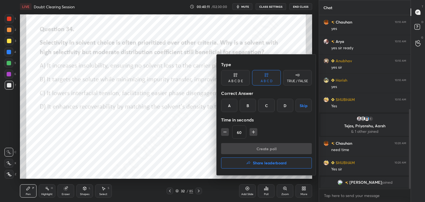
click at [249, 108] on div "B" at bounding box center [248, 105] width 16 height 13
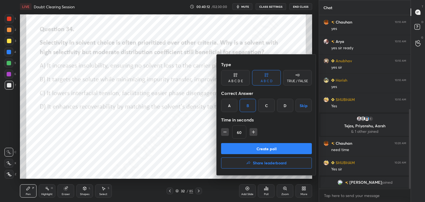
click at [257, 148] on button "Create poll" at bounding box center [266, 148] width 91 height 11
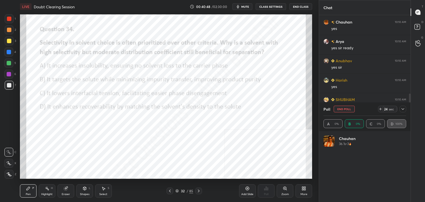
scroll to position [65, 81]
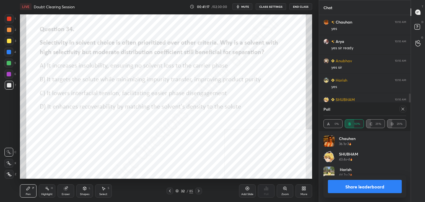
click at [403, 107] on icon at bounding box center [403, 109] width 4 height 4
type textarea "x"
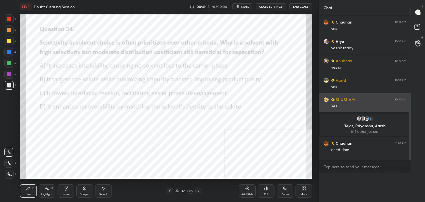
scroll to position [2, 2]
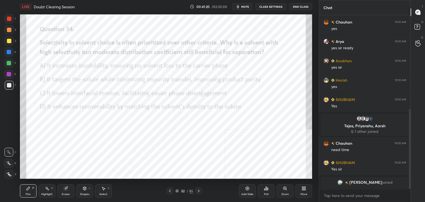
click at [198, 190] on icon at bounding box center [198, 191] width 4 height 4
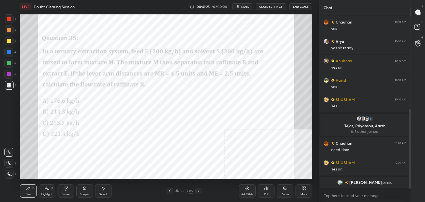
click at [265, 189] on icon at bounding box center [264, 189] width 1 height 1
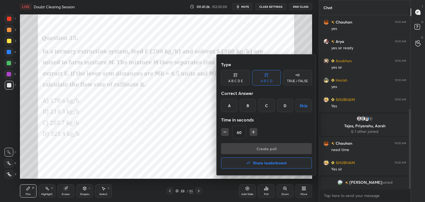
click at [251, 132] on icon "button" at bounding box center [254, 132] width 6 height 6
type input "90"
click at [225, 102] on div "A" at bounding box center [229, 105] width 16 height 13
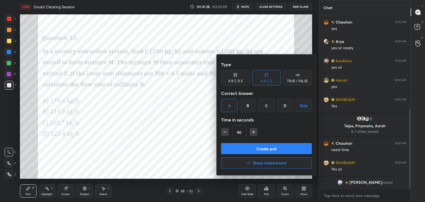
click at [255, 149] on button "Create poll" at bounding box center [266, 148] width 91 height 11
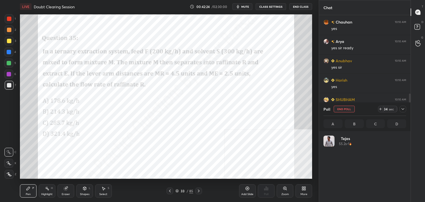
scroll to position [65, 81]
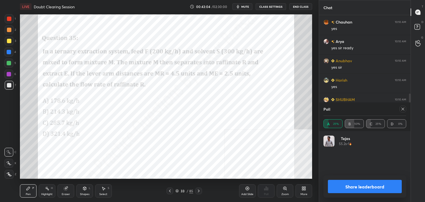
click at [403, 107] on icon at bounding box center [403, 109] width 4 height 4
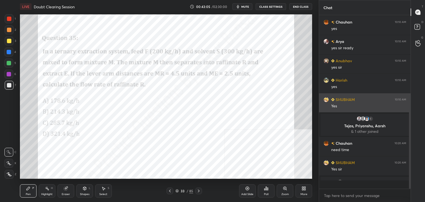
scroll to position [2, 2]
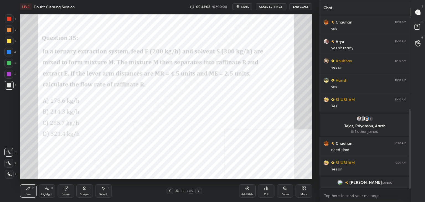
click at [199, 189] on icon at bounding box center [198, 191] width 4 height 4
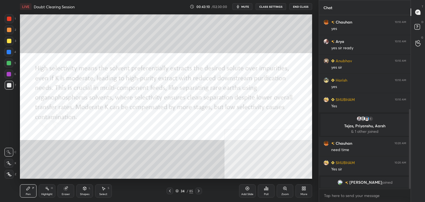
click at [199, 189] on icon at bounding box center [198, 191] width 4 height 4
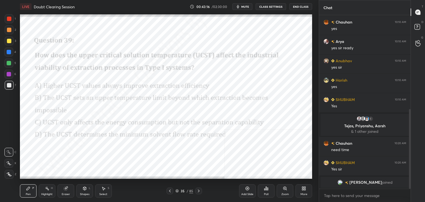
click at [268, 190] on icon at bounding box center [266, 188] width 4 height 4
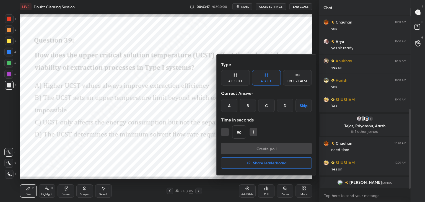
click at [251, 110] on div "B" at bounding box center [248, 105] width 16 height 13
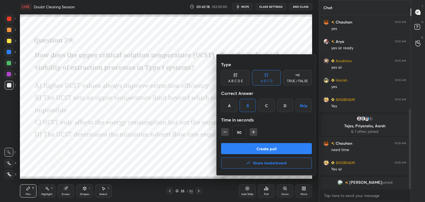
click at [260, 143] on button "Create poll" at bounding box center [266, 148] width 91 height 11
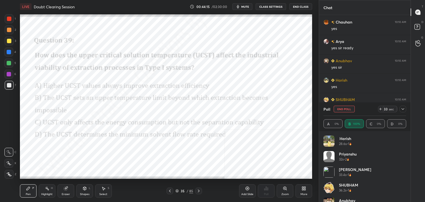
scroll to position [240, 0]
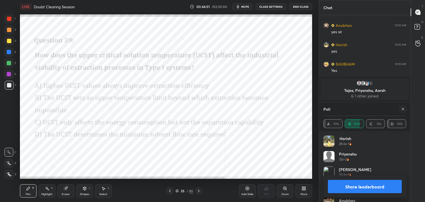
click at [402, 109] on icon at bounding box center [402, 109] width 3 height 3
type textarea "x"
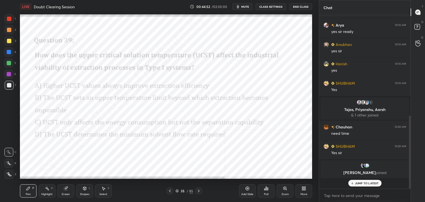
scroll to position [164, 90]
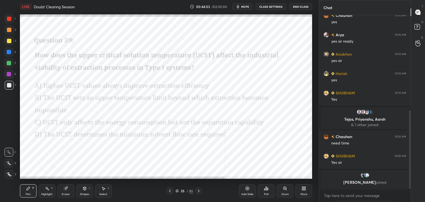
click at [201, 188] on div at bounding box center [198, 191] width 7 height 7
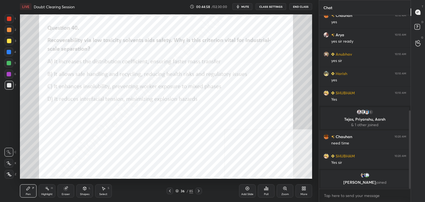
click at [266, 190] on icon at bounding box center [266, 188] width 4 height 4
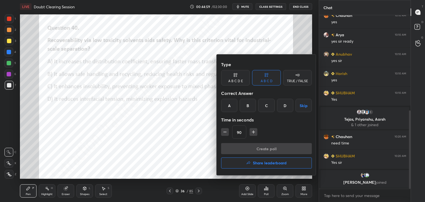
click at [249, 102] on div "B" at bounding box center [248, 105] width 16 height 13
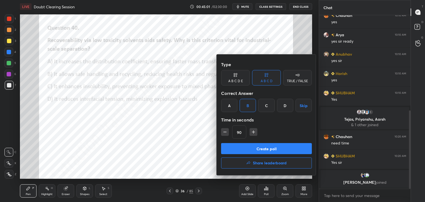
click at [227, 133] on icon "button" at bounding box center [225, 132] width 6 height 6
type input "60"
click at [235, 143] on button "Create poll" at bounding box center [266, 148] width 91 height 11
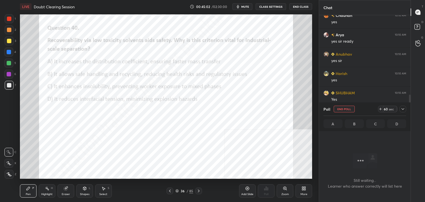
scroll to position [97, 90]
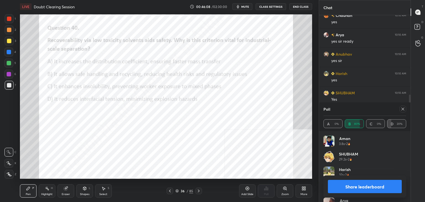
click at [402, 109] on icon at bounding box center [403, 109] width 4 height 4
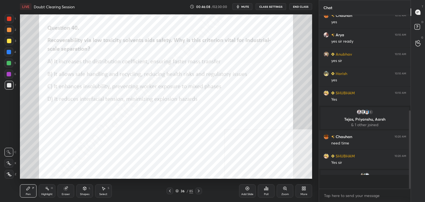
scroll to position [2, 2]
click at [197, 193] on icon at bounding box center [198, 191] width 4 height 4
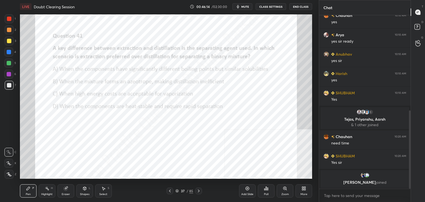
click at [265, 191] on div "Poll" at bounding box center [266, 190] width 17 height 13
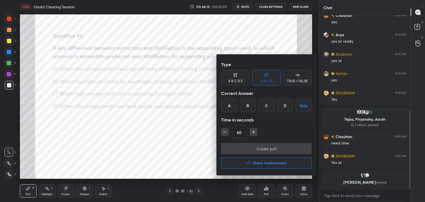
click at [246, 107] on div "B" at bounding box center [248, 105] width 16 height 13
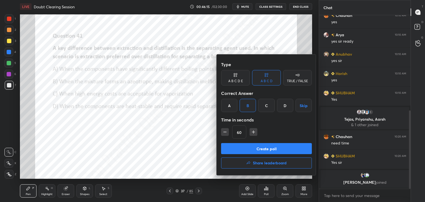
click at [257, 144] on button "Create poll" at bounding box center [266, 148] width 91 height 11
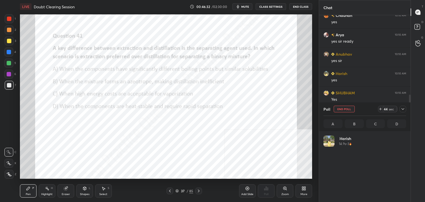
scroll to position [65, 81]
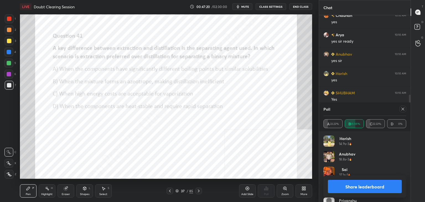
click at [403, 109] on icon at bounding box center [403, 109] width 4 height 4
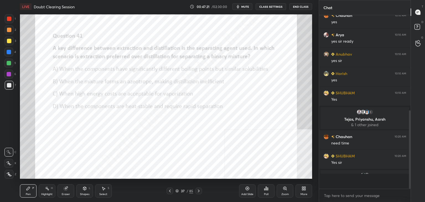
scroll to position [118, 90]
click at [198, 190] on icon at bounding box center [198, 191] width 4 height 4
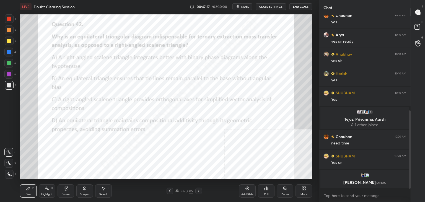
click at [268, 192] on div "Poll" at bounding box center [266, 190] width 17 height 13
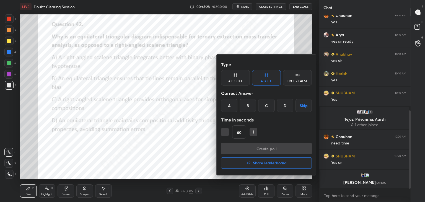
click at [280, 104] on div "D" at bounding box center [285, 105] width 16 height 13
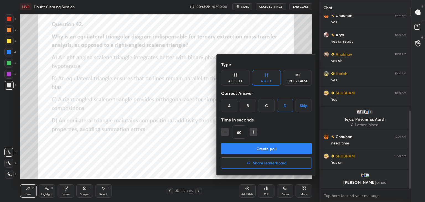
click at [265, 148] on button "Create poll" at bounding box center [266, 148] width 91 height 11
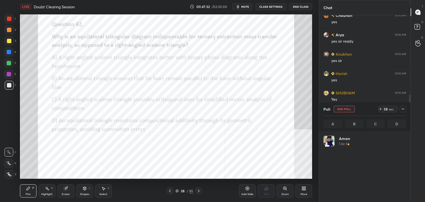
scroll to position [65, 81]
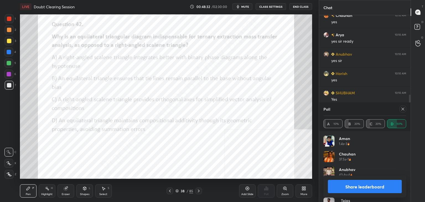
click at [404, 108] on icon at bounding box center [403, 109] width 4 height 4
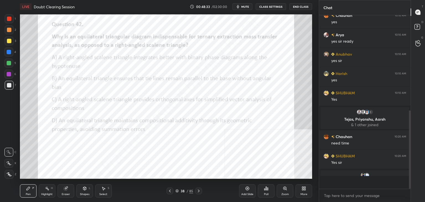
scroll to position [114, 90]
click at [196, 193] on icon at bounding box center [198, 191] width 4 height 4
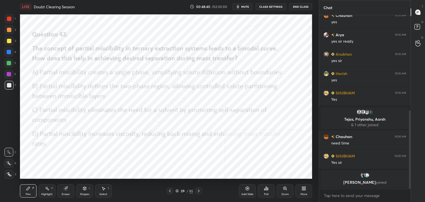
click at [264, 186] on icon at bounding box center [266, 188] width 4 height 4
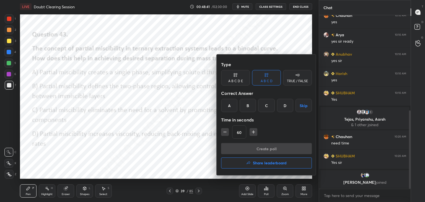
click at [250, 109] on div "B" at bounding box center [248, 105] width 16 height 13
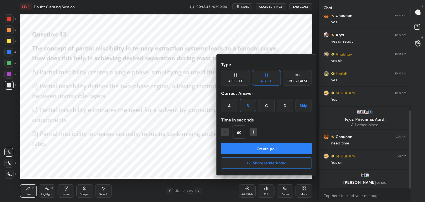
click at [269, 147] on button "Create poll" at bounding box center [266, 148] width 91 height 11
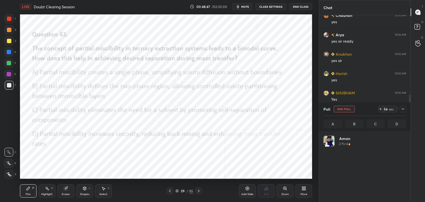
scroll to position [65, 81]
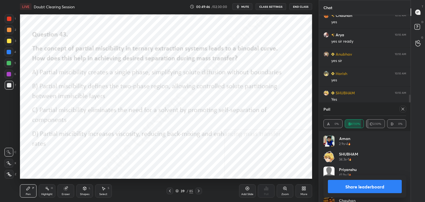
click at [402, 111] on div at bounding box center [403, 109] width 7 height 7
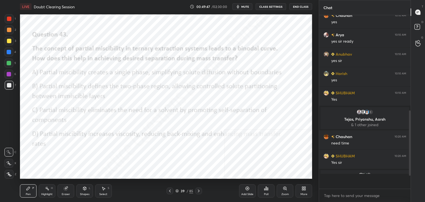
scroll to position [114, 90]
click at [198, 192] on icon at bounding box center [198, 191] width 4 height 4
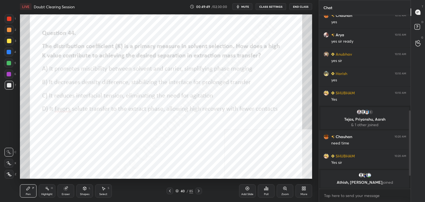
click at [270, 193] on div "Poll" at bounding box center [266, 190] width 17 height 13
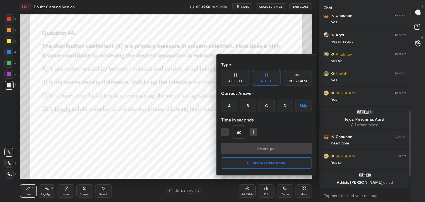
click at [301, 104] on button "Skip" at bounding box center [303, 105] width 16 height 13
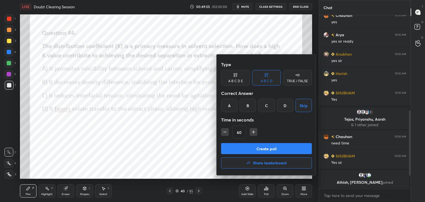
click at [284, 103] on div "D" at bounding box center [285, 105] width 16 height 13
click at [279, 145] on button "Create poll" at bounding box center [266, 148] width 91 height 11
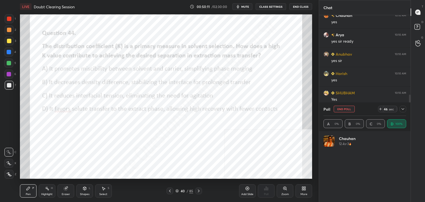
scroll to position [65, 81]
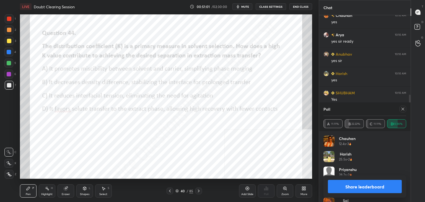
click at [403, 109] on icon at bounding box center [402, 109] width 3 height 3
type textarea "x"
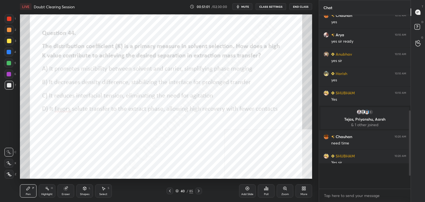
scroll to position [2, 2]
click at [198, 191] on icon at bounding box center [198, 191] width 4 height 4
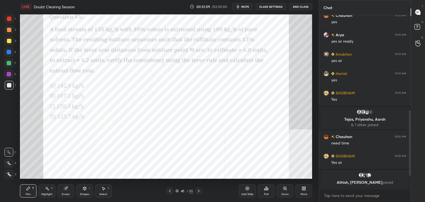
click at [269, 192] on div "Poll" at bounding box center [266, 190] width 17 height 13
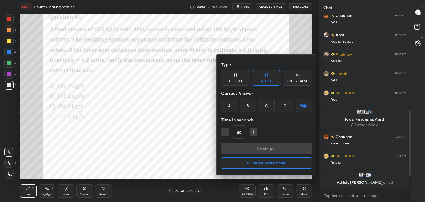
click at [268, 107] on div "C" at bounding box center [266, 105] width 16 height 13
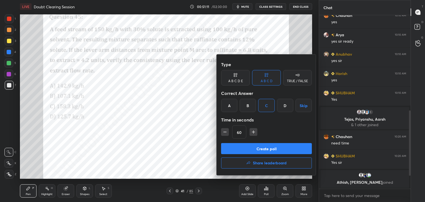
click at [255, 129] on icon "button" at bounding box center [254, 132] width 6 height 6
type input "90"
click at [256, 151] on button "Create poll" at bounding box center [266, 148] width 91 height 11
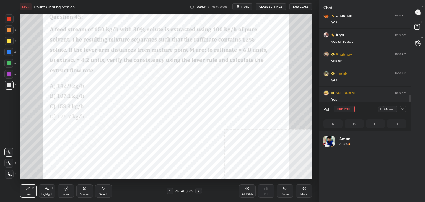
scroll to position [65, 81]
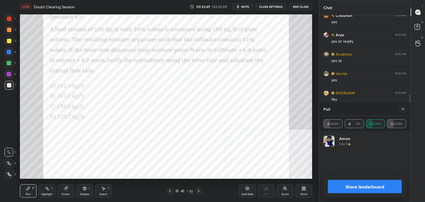
click at [404, 109] on icon at bounding box center [403, 109] width 4 height 4
type textarea "x"
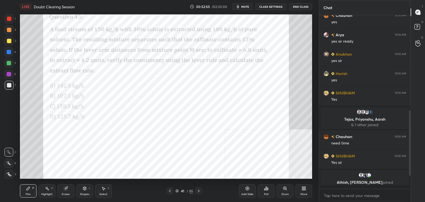
scroll to position [126, 90]
click at [199, 191] on icon at bounding box center [198, 191] width 4 height 4
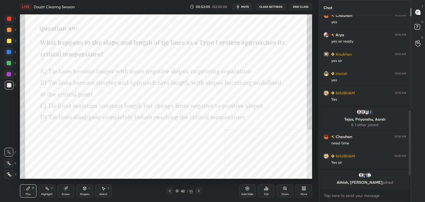
click at [269, 191] on div "Poll" at bounding box center [266, 190] width 17 height 13
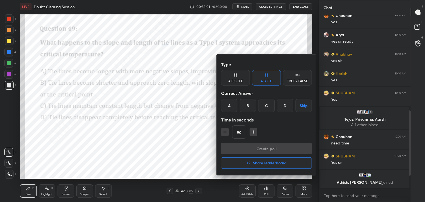
click at [255, 107] on div "B" at bounding box center [248, 105] width 16 height 13
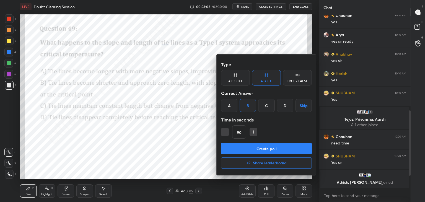
click at [227, 133] on icon "button" at bounding box center [225, 132] width 6 height 6
type input "60"
click at [243, 147] on button "Create poll" at bounding box center [266, 148] width 91 height 11
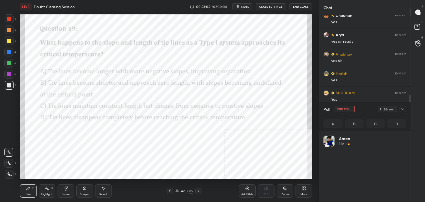
scroll to position [65, 81]
click at [402, 109] on icon at bounding box center [403, 109] width 4 height 4
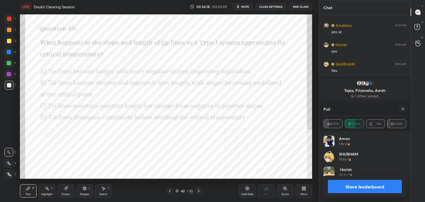
click at [403, 110] on icon at bounding box center [403, 109] width 4 height 4
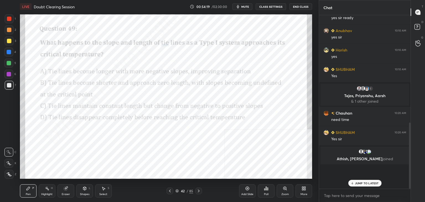
scroll to position [123, 90]
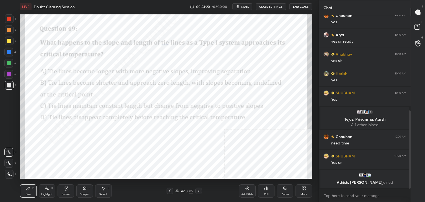
click at [198, 191] on icon at bounding box center [198, 191] width 4 height 4
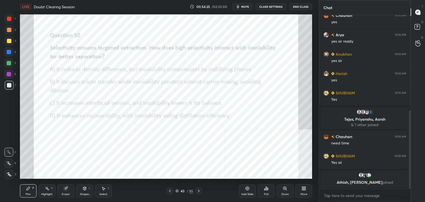
click at [263, 193] on div "Poll" at bounding box center [266, 190] width 17 height 13
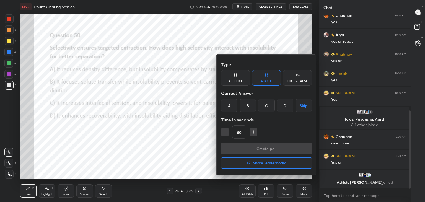
click at [247, 107] on div "B" at bounding box center [248, 105] width 16 height 13
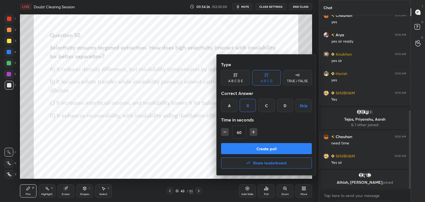
click at [260, 146] on button "Create poll" at bounding box center [266, 148] width 91 height 11
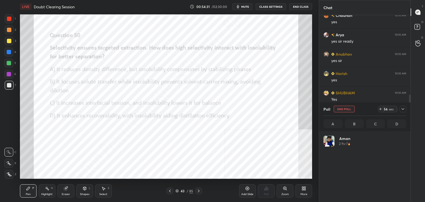
scroll to position [65, 81]
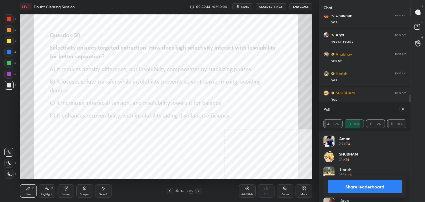
click at [401, 109] on icon at bounding box center [403, 109] width 4 height 4
type textarea "x"
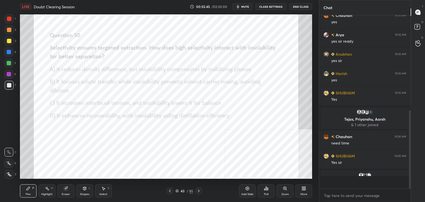
scroll to position [125, 90]
click at [199, 191] on icon at bounding box center [199, 191] width 2 height 3
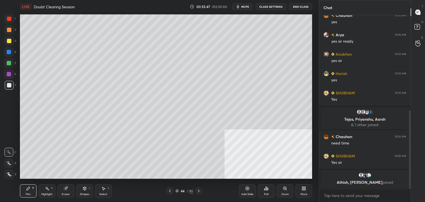
click at [199, 191] on icon at bounding box center [199, 191] width 2 height 3
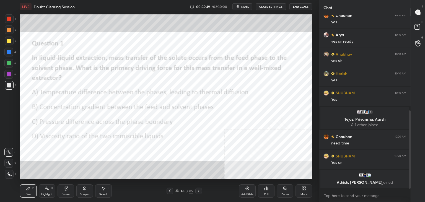
click at [167, 190] on div at bounding box center [170, 191] width 7 height 7
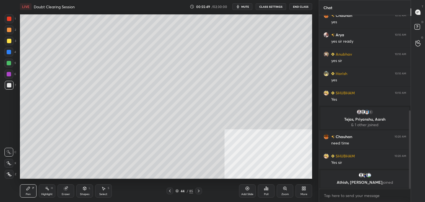
click at [168, 190] on icon at bounding box center [170, 191] width 4 height 4
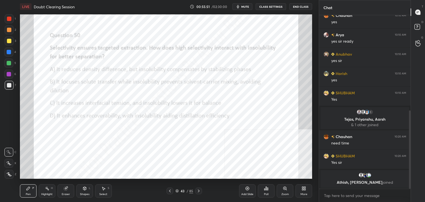
click at [302, 195] on div "More" at bounding box center [303, 194] width 7 height 3
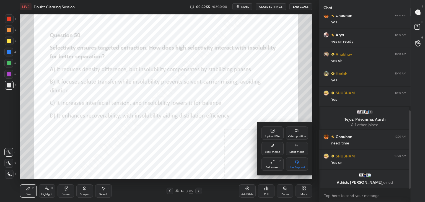
click at [274, 133] on div "Upload File" at bounding box center [272, 132] width 22 height 13
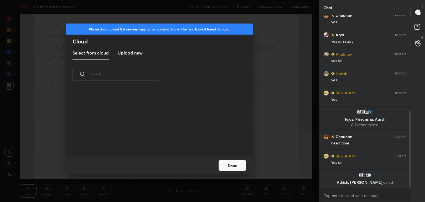
scroll to position [68, 178]
click at [134, 51] on h3 "Upload new" at bounding box center [130, 53] width 25 height 7
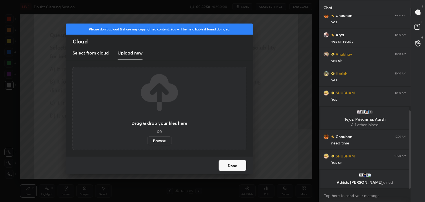
click at [160, 138] on label "Browse" at bounding box center [159, 140] width 25 height 9
click at [147, 138] on input "Browse" at bounding box center [147, 140] width 0 height 9
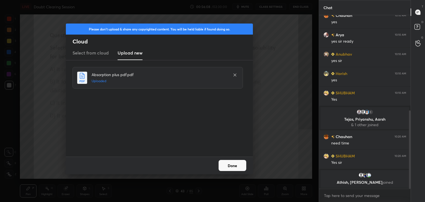
click at [243, 169] on button "Done" at bounding box center [233, 165] width 28 height 11
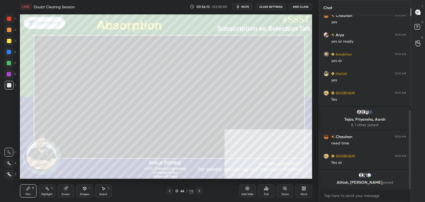
scroll to position [231, 0]
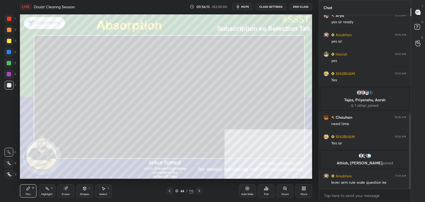
click at [303, 190] on icon at bounding box center [302, 189] width 1 height 1
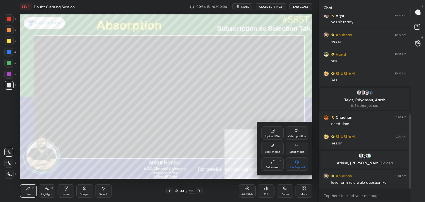
click at [303, 135] on div "Video position" at bounding box center [297, 136] width 18 height 3
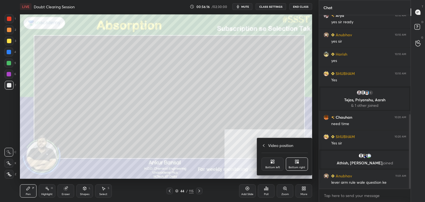
click at [274, 165] on div "Bottom left" at bounding box center [272, 163] width 22 height 13
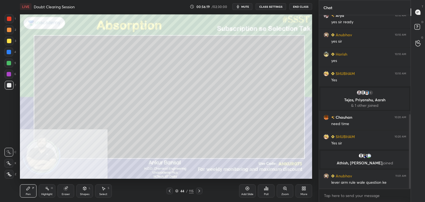
click at [11, 164] on div at bounding box center [8, 163] width 9 height 9
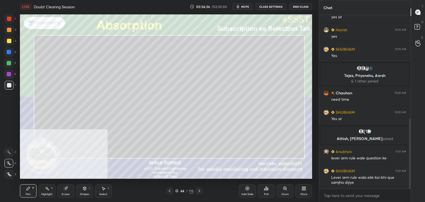
click at [85, 191] on div "Shapes L" at bounding box center [84, 190] width 17 height 13
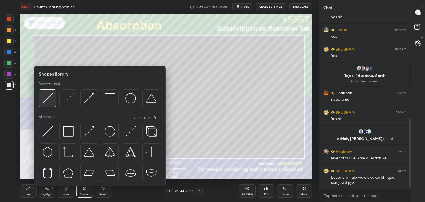
click at [48, 101] on img at bounding box center [47, 98] width 11 height 11
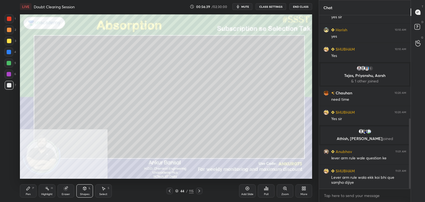
click at [26, 198] on div "Pen P Highlight H Eraser Shapes L Select S 44 / 115 Add Slide Poll Zoom More" at bounding box center [166, 191] width 292 height 22
click at [25, 193] on div "Pen P" at bounding box center [28, 190] width 17 height 13
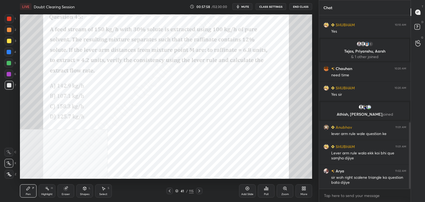
click at [250, 192] on div "Add Slide" at bounding box center [247, 190] width 17 height 13
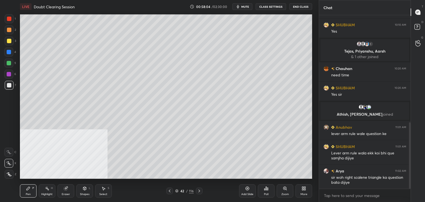
click at [245, 7] on span "mute" at bounding box center [245, 7] width 8 height 4
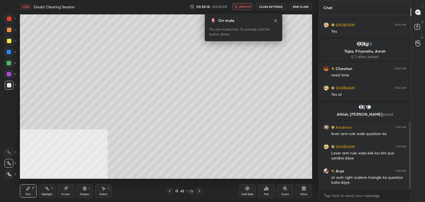
click at [67, 191] on div "Eraser" at bounding box center [66, 190] width 17 height 13
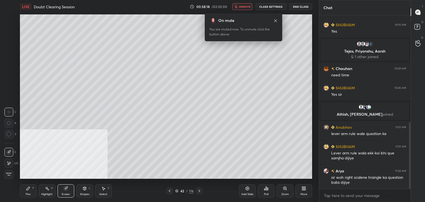
click at [5, 163] on div at bounding box center [8, 163] width 9 height 9
click at [28, 193] on div "Pen" at bounding box center [28, 194] width 5 height 3
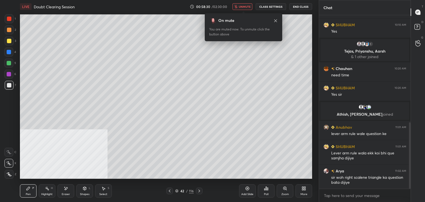
click at [276, 21] on icon at bounding box center [275, 20] width 3 height 3
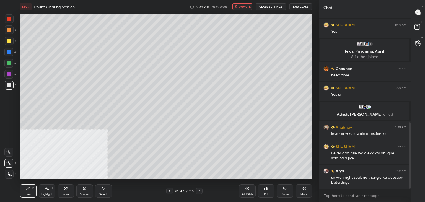
click at [241, 7] on span "unmute" at bounding box center [245, 7] width 12 height 4
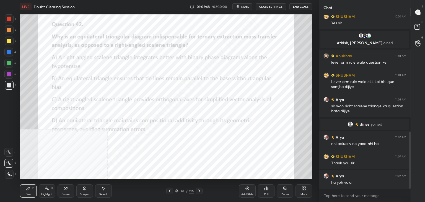
scroll to position [354, 0]
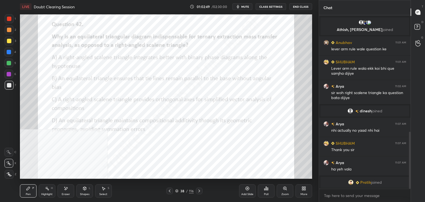
click at [249, 192] on div "Add Slide" at bounding box center [247, 190] width 17 height 13
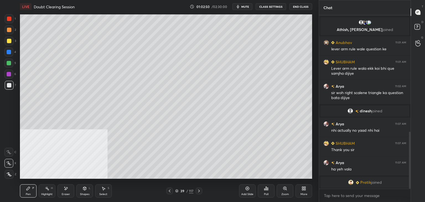
click at [83, 191] on div "Shapes L" at bounding box center [84, 190] width 17 height 13
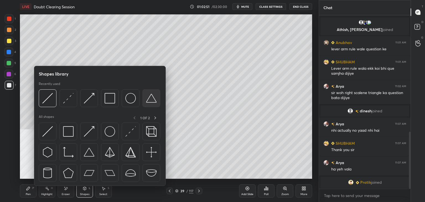
click at [145, 100] on div at bounding box center [151, 98] width 18 height 18
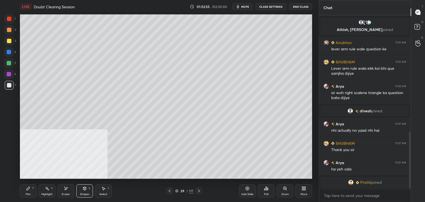
click at [33, 190] on div "Pen P" at bounding box center [28, 190] width 17 height 13
click at [86, 191] on icon at bounding box center [84, 188] width 4 height 4
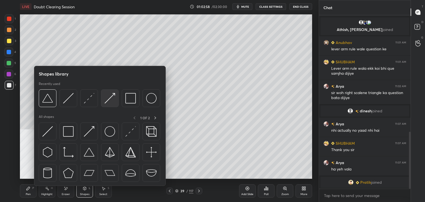
click at [109, 96] on img at bounding box center [110, 98] width 11 height 11
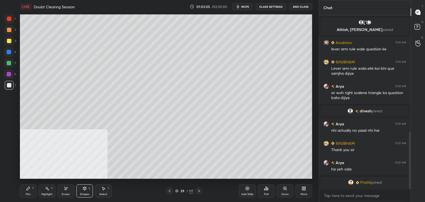
click at [25, 192] on div "Pen P" at bounding box center [28, 190] width 17 height 13
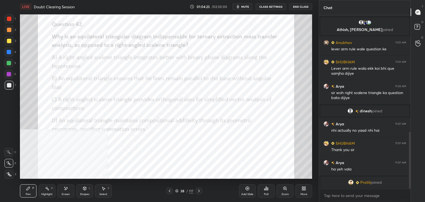
click at [83, 190] on icon at bounding box center [84, 188] width 4 height 4
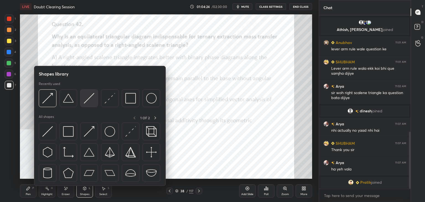
click at [88, 97] on img at bounding box center [89, 98] width 11 height 11
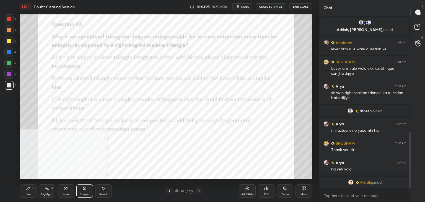
click at [8, 19] on div at bounding box center [9, 19] width 4 height 4
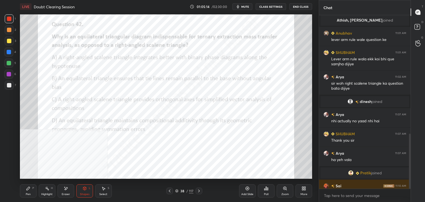
scroll to position [374, 0]
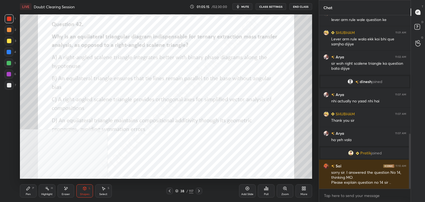
click at [29, 192] on div "Pen P" at bounding box center [28, 190] width 17 height 13
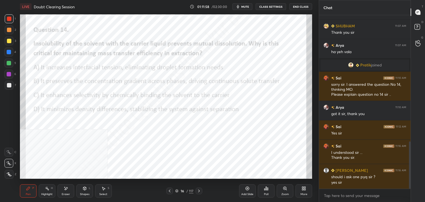
scroll to position [467, 0]
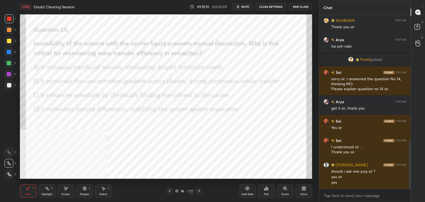
click at [302, 192] on div "More" at bounding box center [303, 190] width 17 height 13
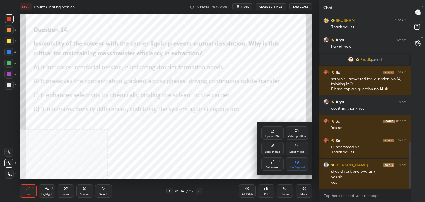
click at [276, 135] on div "Upload File" at bounding box center [272, 136] width 14 height 3
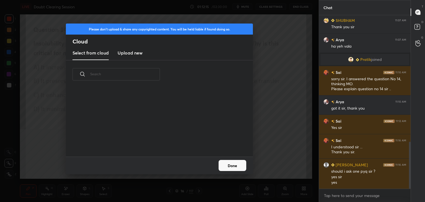
scroll to position [68, 178]
click at [123, 53] on h3 "Upload new" at bounding box center [130, 53] width 25 height 7
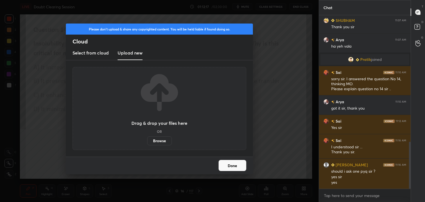
click at [160, 141] on label "Browse" at bounding box center [159, 140] width 25 height 9
click at [147, 141] on input "Browse" at bounding box center [147, 140] width 0 height 9
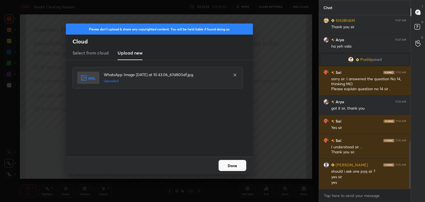
click at [237, 166] on button "Done" at bounding box center [233, 165] width 28 height 11
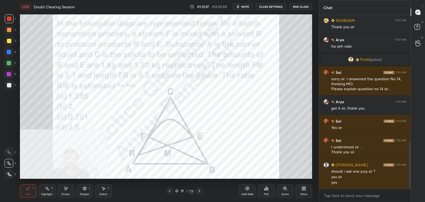
click at [10, 84] on div at bounding box center [9, 85] width 4 height 4
click at [10, 19] on div at bounding box center [9, 19] width 4 height 4
click at [68, 191] on div "Eraser" at bounding box center [66, 190] width 17 height 13
click at [31, 191] on div "Pen P" at bounding box center [28, 190] width 17 height 13
click at [247, 192] on div "Add Slide" at bounding box center [247, 190] width 17 height 13
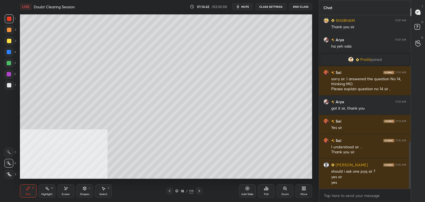
click at [169, 191] on icon at bounding box center [170, 191] width 2 height 3
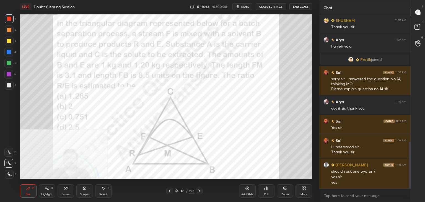
click at [199, 191] on icon at bounding box center [199, 191] width 2 height 3
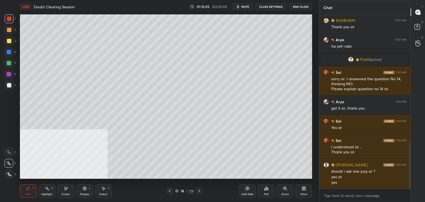
click at [12, 87] on div at bounding box center [9, 85] width 9 height 9
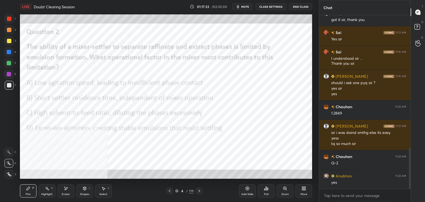
scroll to position [575, 0]
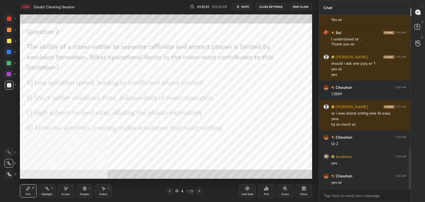
click at [303, 196] on div "More" at bounding box center [303, 190] width 17 height 13
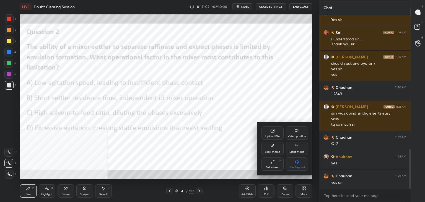
click at [297, 131] on icon at bounding box center [297, 130] width 1 height 3
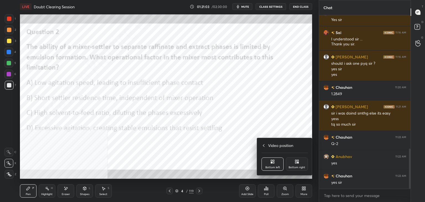
click at [295, 163] on icon at bounding box center [297, 161] width 4 height 4
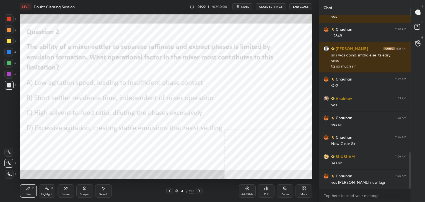
scroll to position [652, 0]
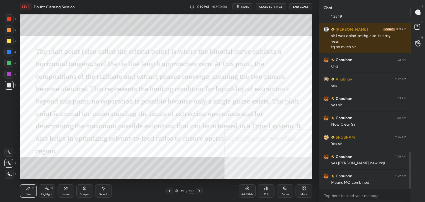
click at [9, 19] on div at bounding box center [9, 19] width 4 height 4
click at [87, 191] on div "Shapes L" at bounding box center [84, 190] width 17 height 13
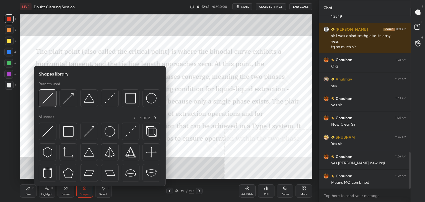
click at [46, 92] on div at bounding box center [48, 98] width 18 height 18
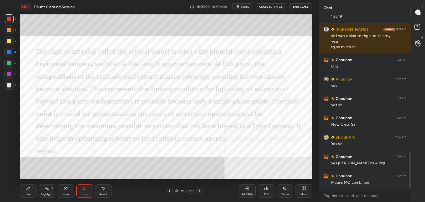
click at [246, 191] on icon at bounding box center [247, 188] width 4 height 4
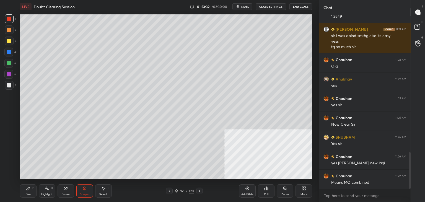
click at [7, 86] on div at bounding box center [9, 85] width 4 height 4
click at [87, 191] on div "Shapes L" at bounding box center [84, 190] width 17 height 13
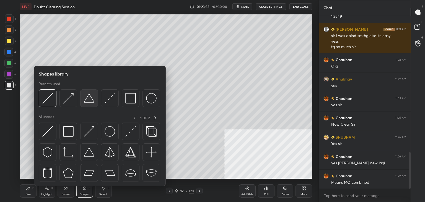
click at [85, 98] on img at bounding box center [89, 98] width 11 height 11
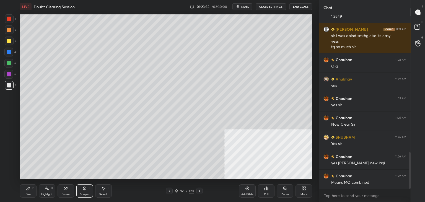
click at [29, 191] on div "Pen P" at bounding box center [28, 190] width 17 height 13
click at [84, 191] on div "Shapes L" at bounding box center [84, 190] width 17 height 13
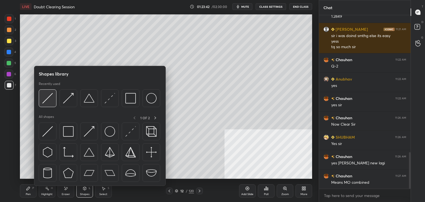
click at [49, 101] on img at bounding box center [47, 98] width 11 height 11
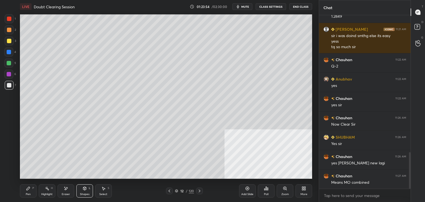
click at [30, 190] on div "Pen P" at bounding box center [28, 190] width 17 height 13
click at [85, 188] on icon at bounding box center [84, 188] width 3 height 1
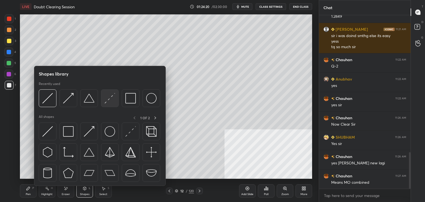
click at [105, 99] on img at bounding box center [110, 98] width 11 height 11
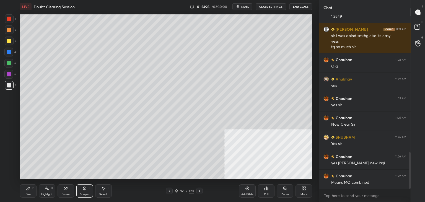
click at [30, 191] on div "Pen P" at bounding box center [28, 190] width 17 height 13
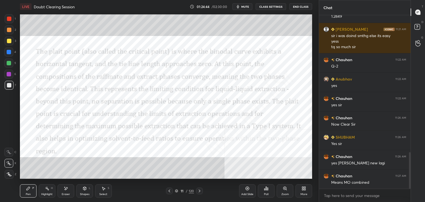
click at [11, 19] on div at bounding box center [9, 19] width 4 height 4
click at [84, 190] on icon at bounding box center [84, 188] width 3 height 3
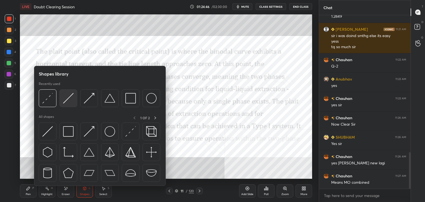
click at [66, 94] on img at bounding box center [68, 98] width 11 height 11
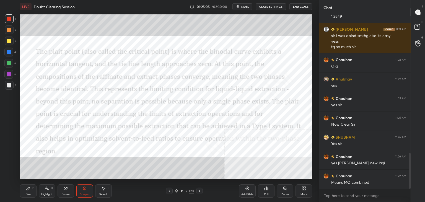
scroll to position [672, 0]
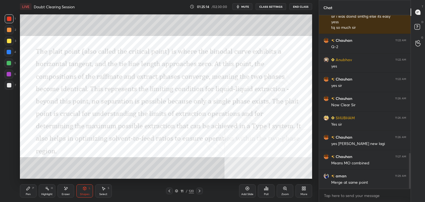
click at [197, 190] on div at bounding box center [199, 191] width 7 height 7
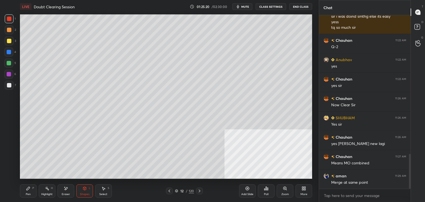
scroll to position [691, 0]
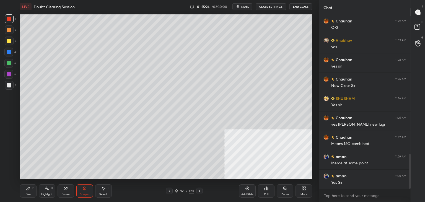
click at [168, 190] on icon at bounding box center [169, 191] width 4 height 4
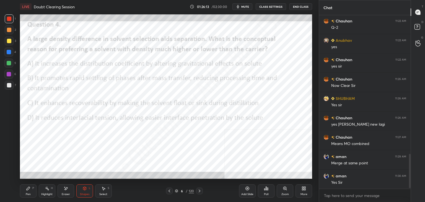
scroll to position [710, 0]
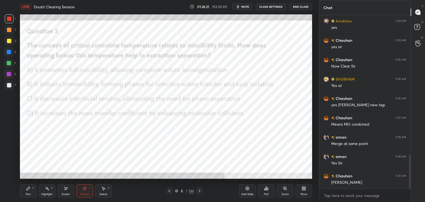
click at [250, 191] on div "Add Slide" at bounding box center [247, 190] width 17 height 13
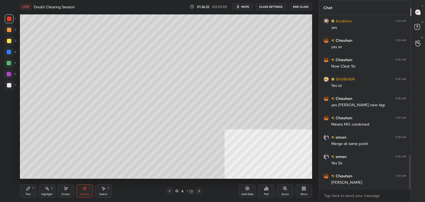
click at [8, 87] on div at bounding box center [9, 85] width 4 height 4
click at [86, 193] on div "Shapes" at bounding box center [84, 194] width 9 height 3
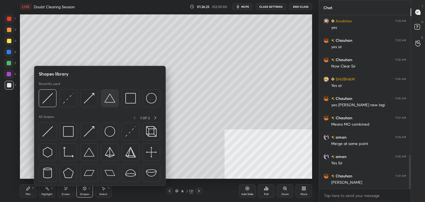
click at [106, 98] on img at bounding box center [110, 98] width 11 height 11
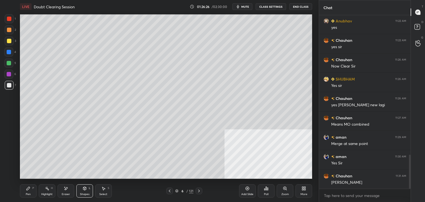
click at [30, 191] on div "Pen P" at bounding box center [28, 190] width 17 height 13
click at [11, 43] on div at bounding box center [9, 41] width 9 height 9
click at [8, 28] on div at bounding box center [9, 30] width 4 height 4
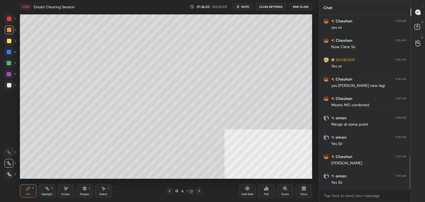
click at [7, 20] on div at bounding box center [9, 19] width 4 height 4
click at [8, 83] on div at bounding box center [9, 85] width 4 height 4
click at [69, 190] on div "Eraser" at bounding box center [66, 190] width 17 height 13
click at [81, 195] on div "Shapes" at bounding box center [84, 194] width 9 height 3
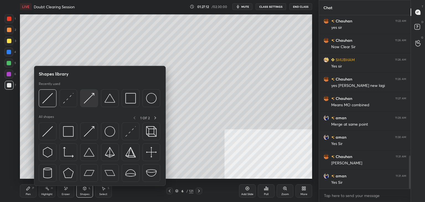
click at [92, 101] on img at bounding box center [89, 98] width 11 height 11
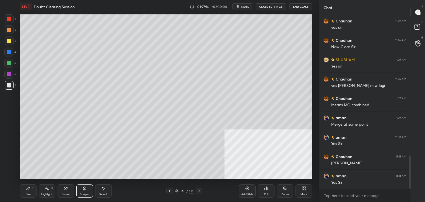
click at [27, 192] on div "Pen P" at bounding box center [28, 190] width 17 height 13
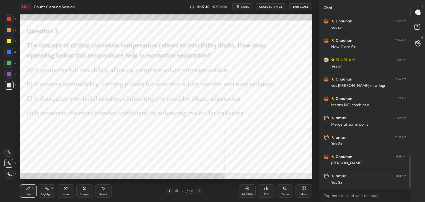
click at [81, 188] on div "Shapes L" at bounding box center [84, 190] width 17 height 13
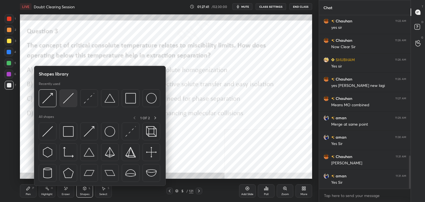
click at [63, 102] on img at bounding box center [68, 98] width 11 height 11
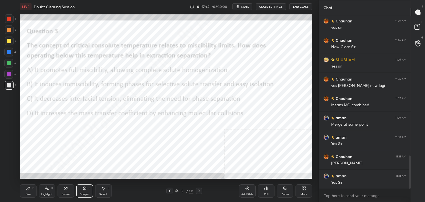
click at [9, 19] on div at bounding box center [9, 19] width 4 height 4
click at [27, 189] on icon at bounding box center [28, 188] width 3 height 3
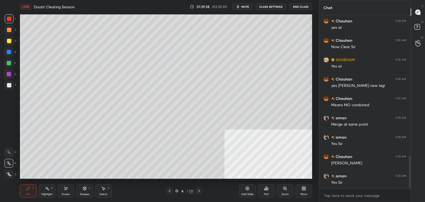
click at [11, 84] on div at bounding box center [9, 85] width 9 height 9
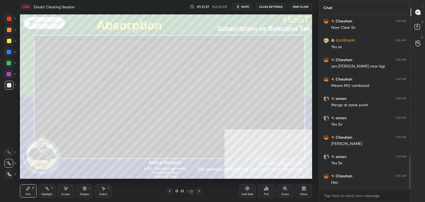
click at [268, 192] on div "Poll" at bounding box center [266, 190] width 17 height 13
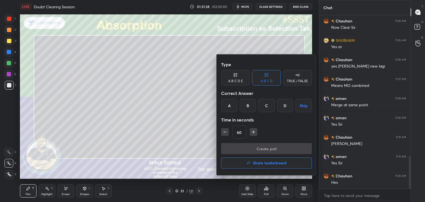
click at [284, 190] on div at bounding box center [212, 101] width 425 height 202
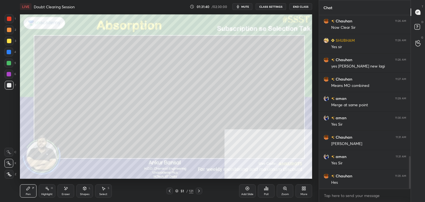
click at [266, 190] on icon at bounding box center [266, 188] width 1 height 3
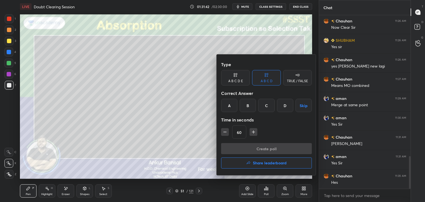
click at [266, 159] on button "Share leaderboard" at bounding box center [266, 162] width 91 height 11
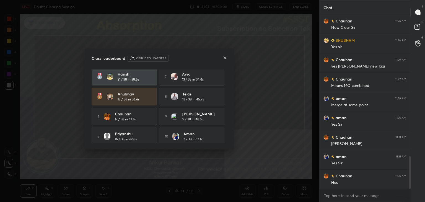
scroll to position [25, 0]
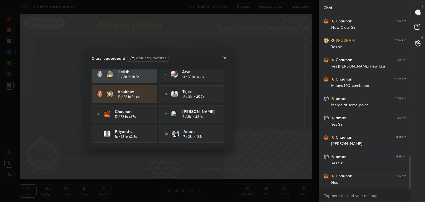
click at [225, 57] on icon at bounding box center [225, 58] width 4 height 4
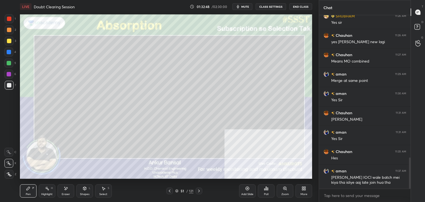
scroll to position [793, 0]
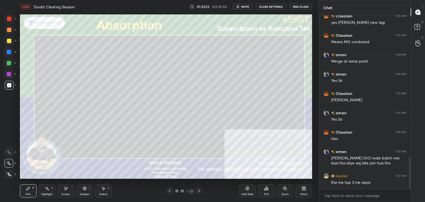
click at [269, 195] on div "Poll" at bounding box center [266, 190] width 17 height 13
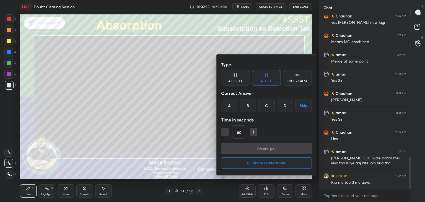
click at [259, 166] on button "Share leaderboard" at bounding box center [266, 162] width 91 height 11
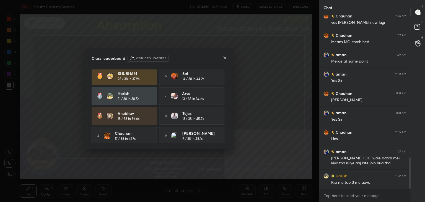
scroll to position [0, 0]
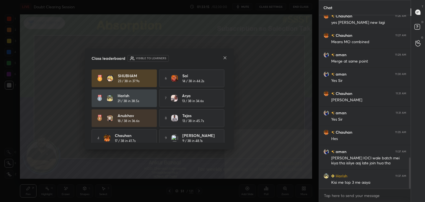
click at [224, 56] on icon at bounding box center [225, 58] width 4 height 4
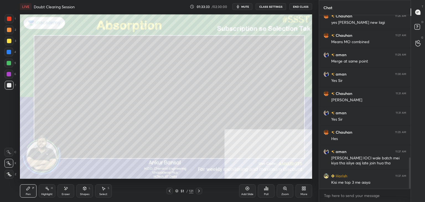
click at [83, 188] on icon at bounding box center [84, 188] width 4 height 4
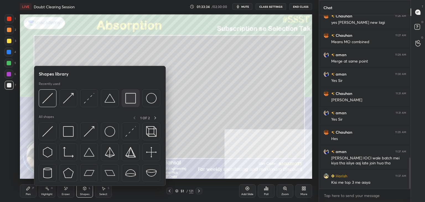
click at [130, 99] on img at bounding box center [130, 98] width 11 height 11
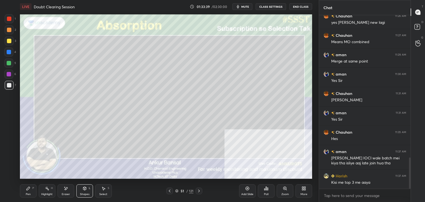
click at [84, 191] on div "Shapes L" at bounding box center [84, 190] width 17 height 13
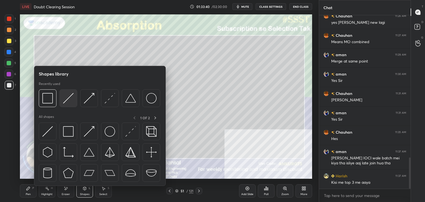
click at [68, 97] on img at bounding box center [68, 98] width 11 height 11
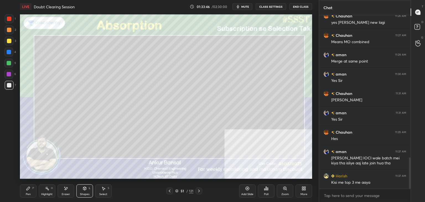
click at [82, 189] on div "Shapes L" at bounding box center [84, 190] width 17 height 13
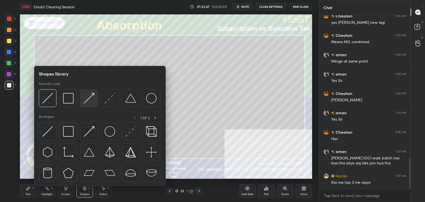
click at [85, 96] on img at bounding box center [89, 98] width 11 height 11
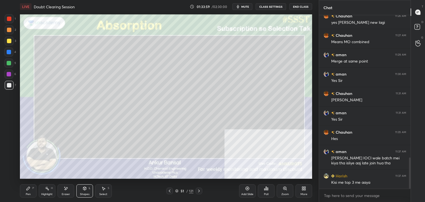
click at [243, 6] on span "mute" at bounding box center [245, 7] width 8 height 4
click at [27, 191] on div "Pen P" at bounding box center [28, 190] width 17 height 13
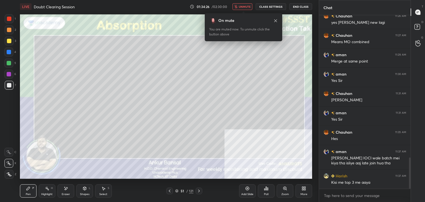
click at [276, 20] on icon at bounding box center [275, 21] width 4 height 4
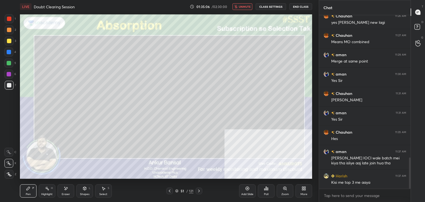
click at [240, 8] on span "unmute" at bounding box center [245, 7] width 12 height 4
click at [85, 188] on icon at bounding box center [85, 189] width 0 height 2
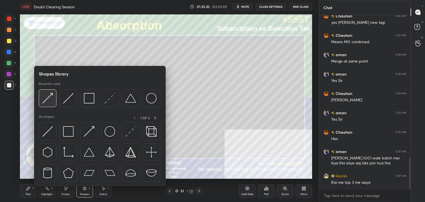
click at [45, 98] on img at bounding box center [47, 98] width 11 height 11
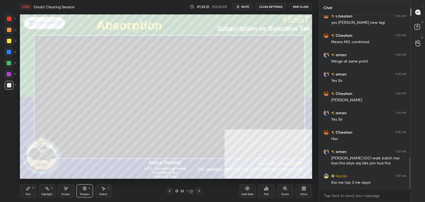
click at [85, 186] on icon at bounding box center [84, 188] width 4 height 4
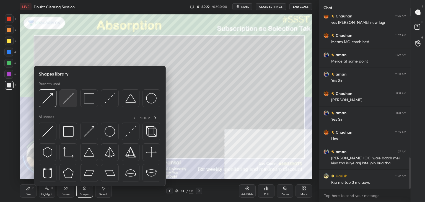
click at [65, 99] on img at bounding box center [68, 98] width 11 height 11
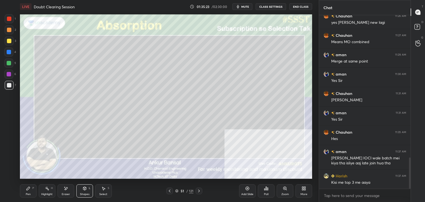
click at [83, 189] on icon at bounding box center [84, 188] width 3 height 3
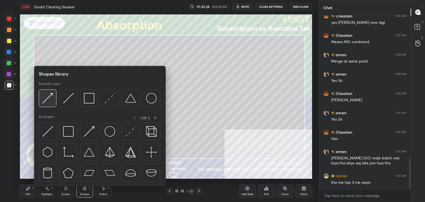
click at [52, 97] on img at bounding box center [47, 98] width 11 height 11
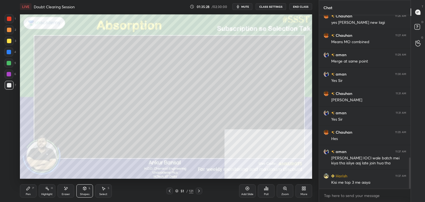
click at [28, 191] on div "Pen P" at bounding box center [28, 190] width 17 height 13
click at [83, 189] on icon at bounding box center [84, 188] width 3 height 3
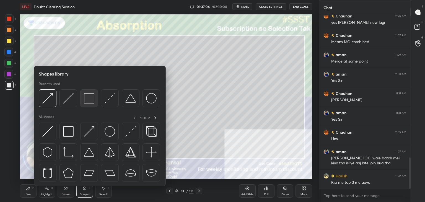
click at [87, 98] on img at bounding box center [89, 98] width 11 height 11
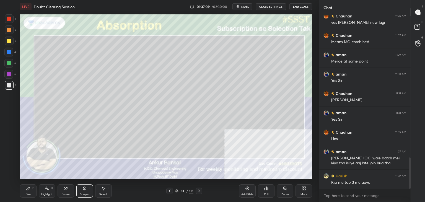
click at [84, 189] on icon at bounding box center [84, 188] width 3 height 3
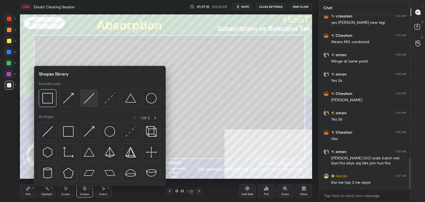
click at [88, 101] on img at bounding box center [89, 98] width 11 height 11
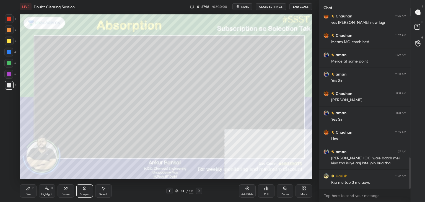
click at [30, 192] on div "Pen P" at bounding box center [28, 190] width 17 height 13
click at [85, 190] on icon at bounding box center [84, 188] width 4 height 4
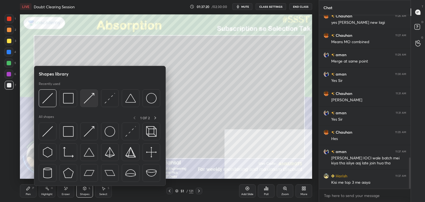
click at [83, 100] on div at bounding box center [89, 98] width 18 height 18
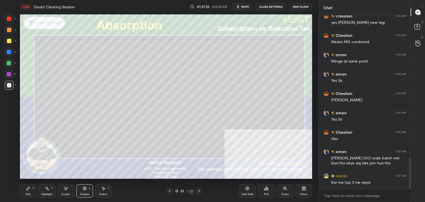
click at [82, 192] on div "Shapes L" at bounding box center [84, 190] width 17 height 13
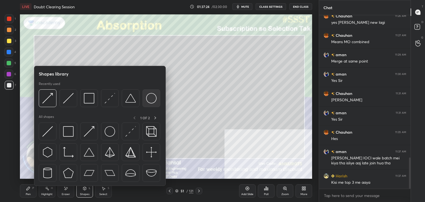
click at [150, 96] on img at bounding box center [151, 98] width 11 height 11
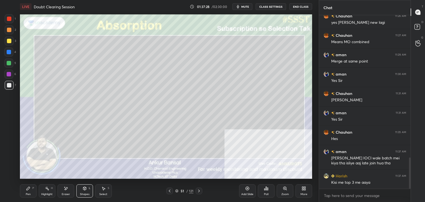
click at [29, 193] on div "Pen" at bounding box center [28, 194] width 5 height 3
click at [87, 190] on div "Shapes L" at bounding box center [84, 190] width 17 height 13
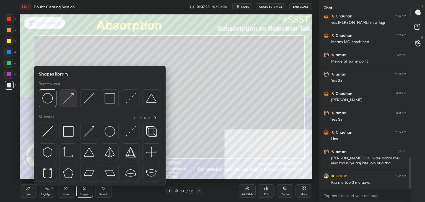
click at [72, 96] on img at bounding box center [68, 98] width 11 height 11
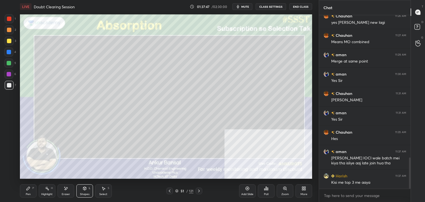
click at [31, 191] on div "Pen P" at bounding box center [28, 190] width 17 height 13
click at [85, 191] on div "Shapes L" at bounding box center [84, 190] width 17 height 13
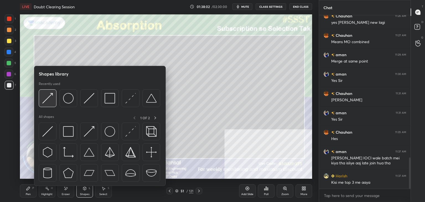
click at [52, 101] on img at bounding box center [47, 98] width 11 height 11
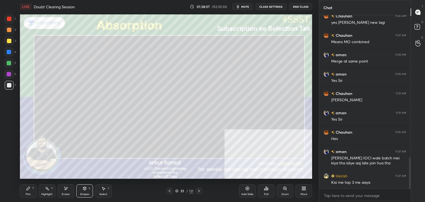
click at [30, 194] on div "Pen" at bounding box center [28, 194] width 5 height 3
click at [304, 190] on icon at bounding box center [304, 189] width 1 height 1
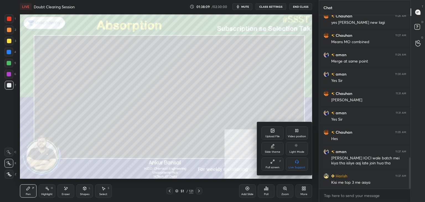
click at [297, 130] on icon at bounding box center [297, 130] width 1 height 3
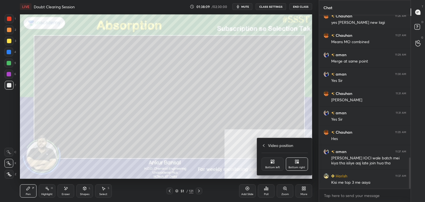
click at [272, 164] on icon at bounding box center [272, 161] width 4 height 4
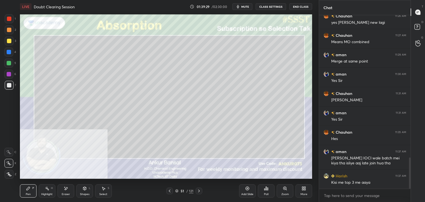
click at [82, 190] on div "Shapes L" at bounding box center [84, 190] width 17 height 13
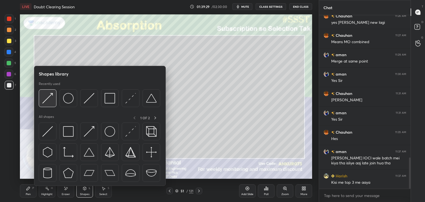
click at [51, 105] on div at bounding box center [48, 98] width 18 height 18
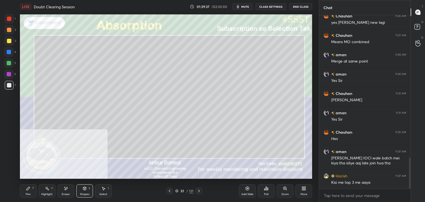
click at [28, 191] on div "Pen P" at bounding box center [28, 190] width 17 height 13
click at [89, 190] on div "L" at bounding box center [90, 188] width 2 height 3
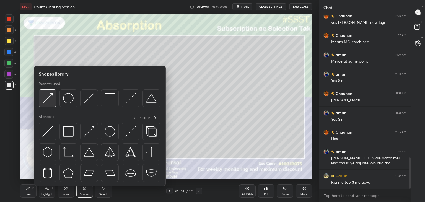
click at [53, 100] on img at bounding box center [47, 98] width 11 height 11
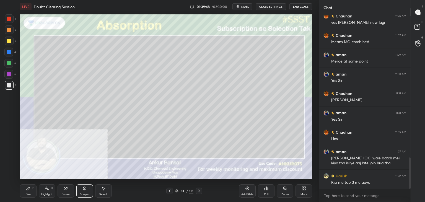
click at [83, 193] on div "Shapes" at bounding box center [84, 194] width 9 height 3
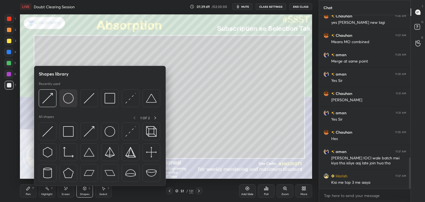
click at [69, 99] on img at bounding box center [68, 98] width 11 height 11
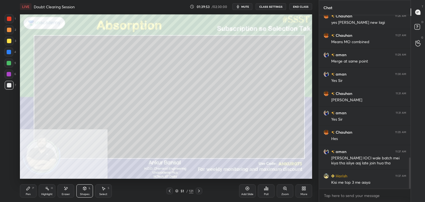
click at [87, 189] on div "Shapes L" at bounding box center [84, 190] width 17 height 13
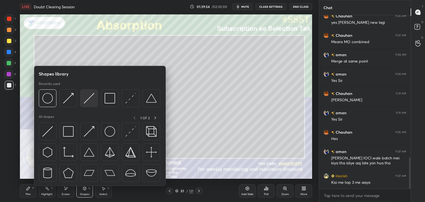
click at [93, 101] on img at bounding box center [89, 98] width 11 height 11
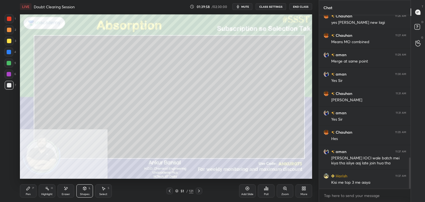
click at [32, 191] on div "Pen P" at bounding box center [28, 190] width 17 height 13
click at [81, 192] on div "Shapes L" at bounding box center [84, 190] width 17 height 13
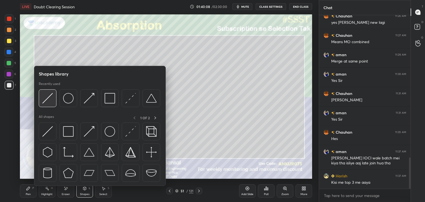
click at [53, 101] on div at bounding box center [48, 98] width 18 height 18
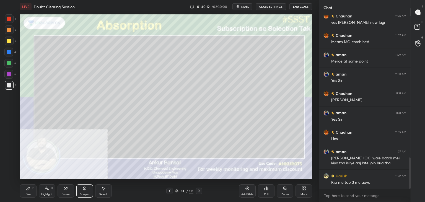
click at [33, 191] on div "Pen P" at bounding box center [28, 190] width 17 height 13
click at [86, 188] on icon at bounding box center [84, 188] width 4 height 4
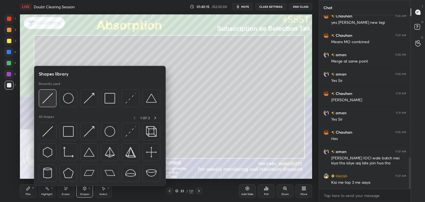
click at [55, 98] on div at bounding box center [48, 98] width 18 height 18
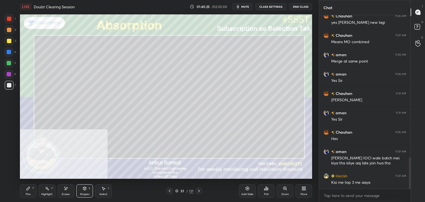
click at [25, 197] on div "Pen P" at bounding box center [28, 190] width 17 height 13
click at [68, 191] on icon at bounding box center [66, 188] width 4 height 5
click at [30, 190] on icon at bounding box center [28, 188] width 4 height 4
click at [85, 189] on icon at bounding box center [84, 188] width 3 height 3
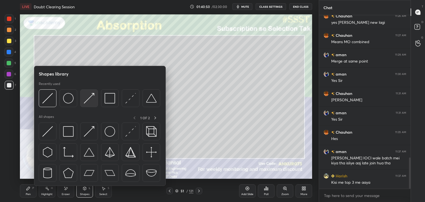
click at [83, 100] on div at bounding box center [89, 98] width 18 height 18
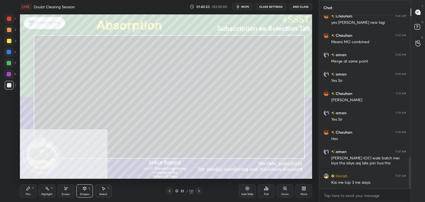
click at [30, 191] on icon at bounding box center [28, 188] width 4 height 4
click at [84, 192] on div "Shapes L" at bounding box center [84, 190] width 17 height 13
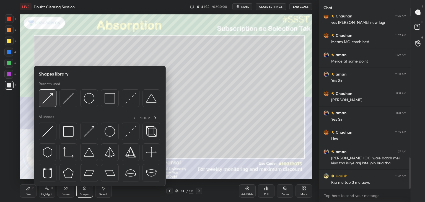
click at [54, 94] on div at bounding box center [48, 98] width 18 height 18
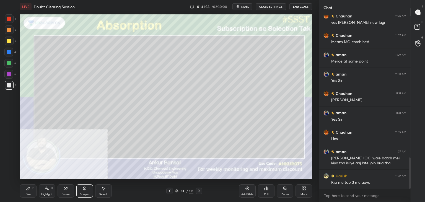
click at [81, 191] on div "Shapes L" at bounding box center [84, 190] width 17 height 13
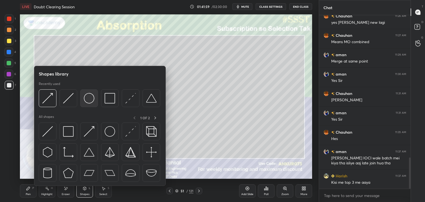
click at [90, 97] on img at bounding box center [89, 98] width 11 height 11
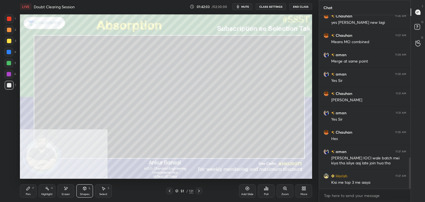
click at [25, 192] on div "Pen P" at bounding box center [28, 190] width 17 height 13
click at [81, 195] on div "Shapes" at bounding box center [84, 194] width 9 height 3
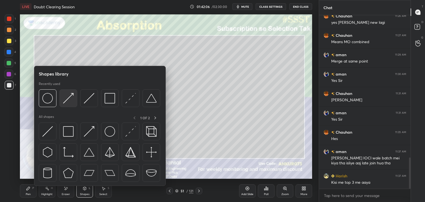
click at [70, 98] on img at bounding box center [68, 98] width 11 height 11
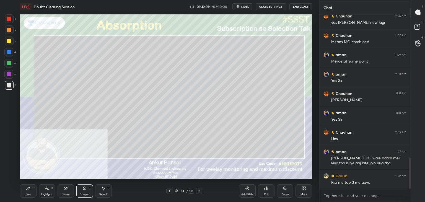
click at [26, 191] on icon at bounding box center [28, 188] width 4 height 4
click at [82, 192] on div "Shapes L" at bounding box center [84, 190] width 17 height 13
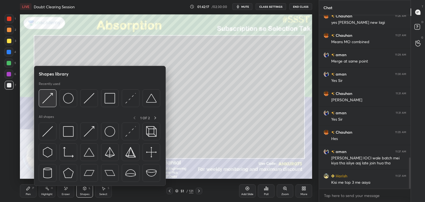
click at [53, 99] on img at bounding box center [47, 98] width 11 height 11
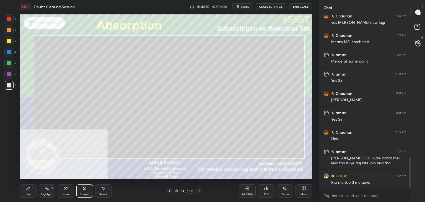
click at [34, 191] on div "Pen P" at bounding box center [28, 190] width 17 height 13
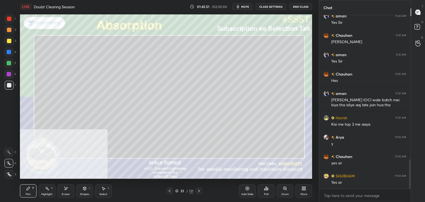
scroll to position [870, 0]
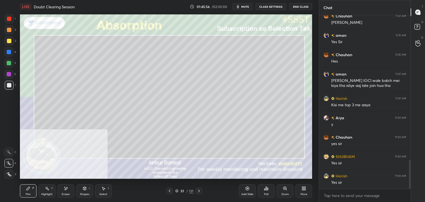
click at [199, 191] on icon at bounding box center [199, 191] width 2 height 3
click at [170, 192] on icon at bounding box center [169, 191] width 4 height 4
click at [199, 192] on icon at bounding box center [199, 191] width 2 height 3
click at [169, 191] on icon at bounding box center [170, 191] width 2 height 3
click at [199, 190] on icon at bounding box center [199, 191] width 4 height 4
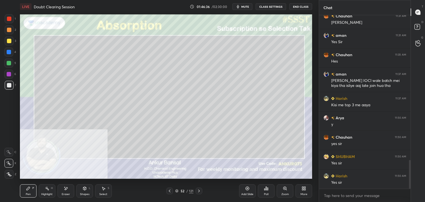
click at [99, 190] on div "Select S" at bounding box center [103, 190] width 17 height 13
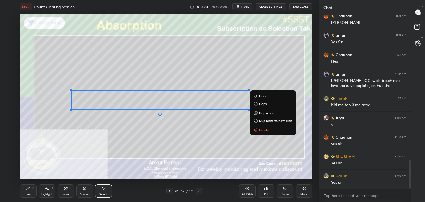
click at [107, 187] on div "Select S" at bounding box center [103, 190] width 17 height 13
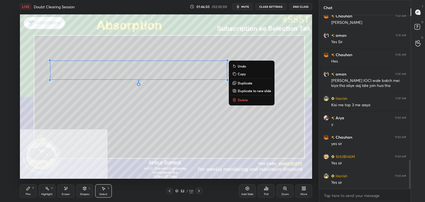
click at [30, 190] on div "Pen P" at bounding box center [28, 190] width 17 height 13
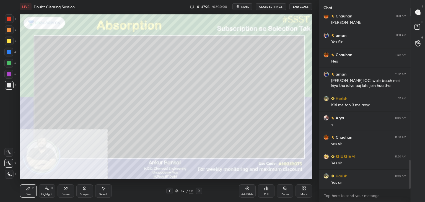
click at [242, 5] on button "mute" at bounding box center [242, 6] width 20 height 7
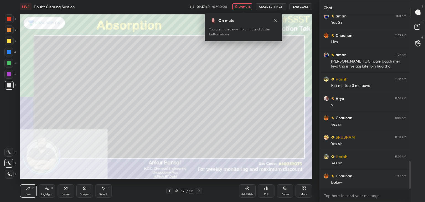
scroll to position [909, 0]
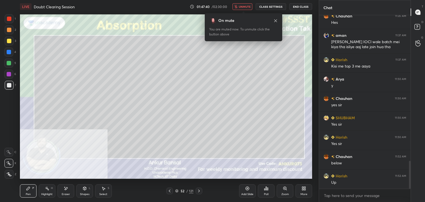
click at [242, 5] on span "unmute" at bounding box center [245, 7] width 12 height 4
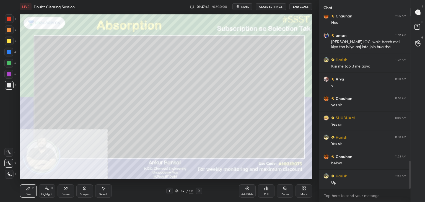
scroll to position [929, 0]
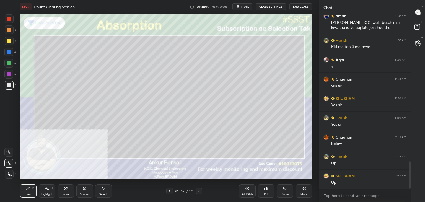
click at [169, 191] on icon at bounding box center [170, 191] width 2 height 3
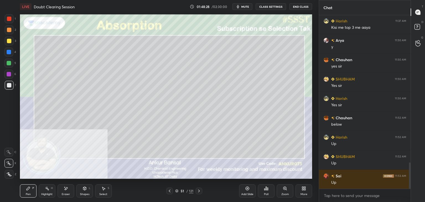
scroll to position [967, 0]
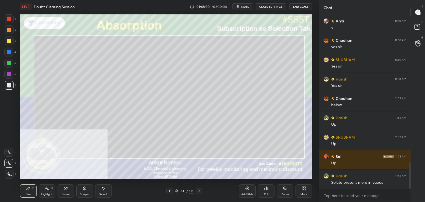
click at [198, 192] on icon at bounding box center [199, 191] width 4 height 4
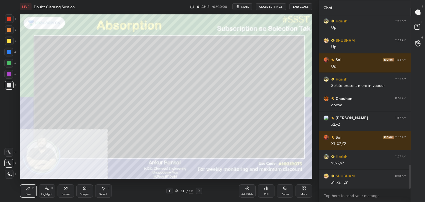
scroll to position [1083, 0]
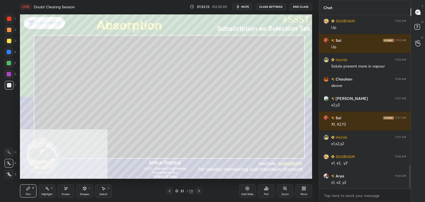
click at [314, 64] on div "Setting up your live class Poll for secs No correct answer Start poll" at bounding box center [166, 96] width 297 height 167
click at [199, 191] on icon at bounding box center [199, 191] width 4 height 4
click at [198, 191] on icon at bounding box center [199, 191] width 4 height 4
click at [198, 190] on icon at bounding box center [199, 191] width 4 height 4
click at [86, 191] on div "Shapes L" at bounding box center [84, 190] width 17 height 13
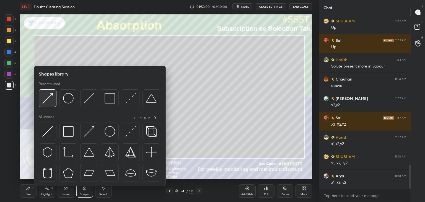
click at [46, 101] on img at bounding box center [47, 98] width 11 height 11
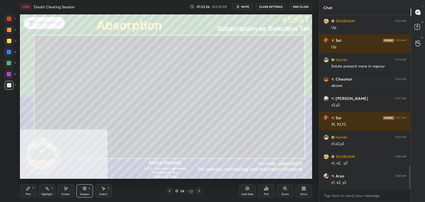
scroll to position [1103, 0]
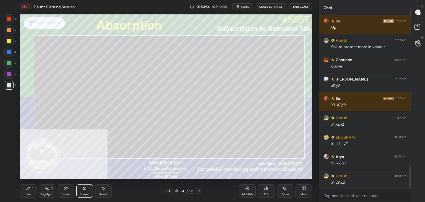
click at [32, 192] on div "Pen P" at bounding box center [28, 190] width 17 height 13
click at [67, 189] on icon at bounding box center [66, 188] width 4 height 5
click at [24, 193] on div "Pen P" at bounding box center [28, 190] width 17 height 13
click at [79, 191] on div "Shapes L" at bounding box center [84, 190] width 17 height 13
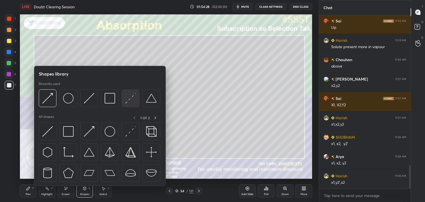
click at [127, 99] on img at bounding box center [130, 98] width 11 height 11
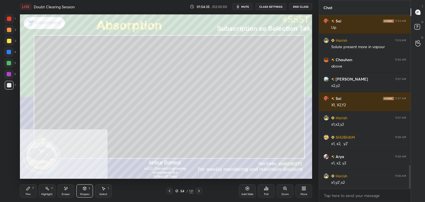
click at [27, 191] on div "Pen P" at bounding box center [28, 190] width 17 height 13
click at [68, 189] on icon at bounding box center [66, 188] width 4 height 5
click at [30, 185] on div "Pen P" at bounding box center [28, 190] width 17 height 13
click at [89, 187] on div "L" at bounding box center [90, 188] width 2 height 3
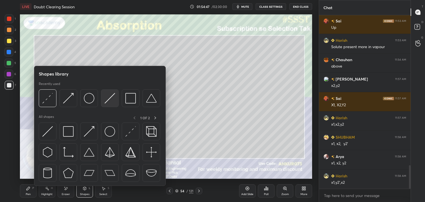
click at [113, 97] on img at bounding box center [110, 98] width 11 height 11
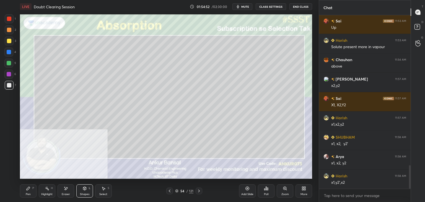
click at [35, 191] on div "Pen P" at bounding box center [28, 190] width 17 height 13
click at [198, 191] on icon at bounding box center [199, 191] width 4 height 4
click at [169, 189] on icon at bounding box center [169, 191] width 4 height 4
click at [201, 191] on div at bounding box center [199, 191] width 7 height 7
click at [169, 191] on icon at bounding box center [170, 191] width 2 height 3
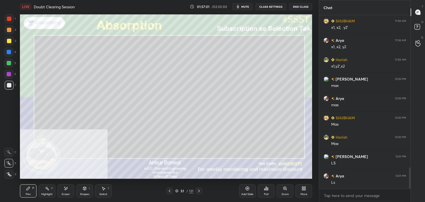
scroll to position [1238, 0]
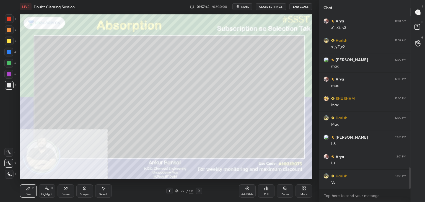
click at [82, 194] on div "Shapes" at bounding box center [84, 194] width 9 height 3
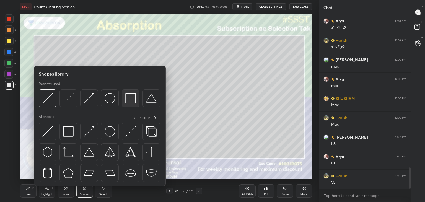
click at [133, 99] on img at bounding box center [130, 98] width 11 height 11
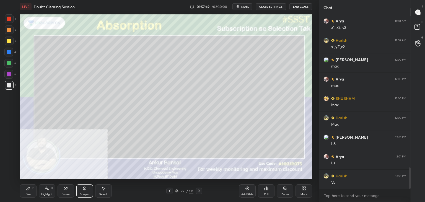
click at [28, 191] on div "Pen P" at bounding box center [28, 190] width 17 height 13
click at [198, 190] on icon at bounding box center [199, 191] width 4 height 4
click at [169, 189] on icon at bounding box center [169, 191] width 4 height 4
click at [169, 190] on icon at bounding box center [169, 191] width 4 height 4
click at [85, 193] on div "Shapes" at bounding box center [84, 194] width 9 height 3
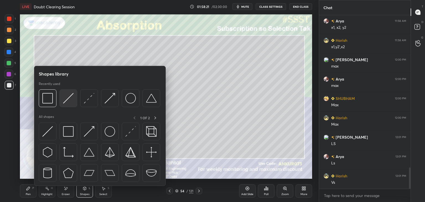
click at [66, 95] on img at bounding box center [68, 98] width 11 height 11
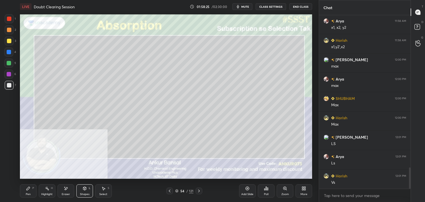
click at [29, 197] on div "Pen P" at bounding box center [28, 190] width 17 height 13
click at [82, 191] on div "Shapes L" at bounding box center [84, 190] width 17 height 13
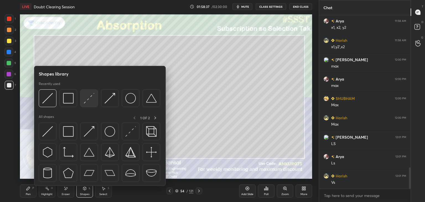
click at [92, 96] on img at bounding box center [89, 98] width 11 height 11
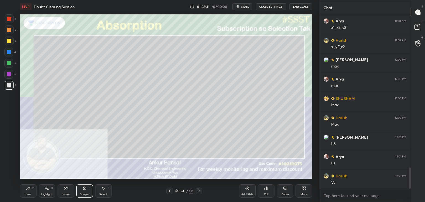
click at [29, 190] on icon at bounding box center [28, 188] width 4 height 4
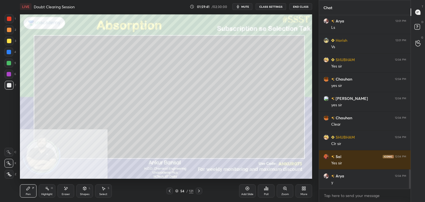
scroll to position [1393, 0]
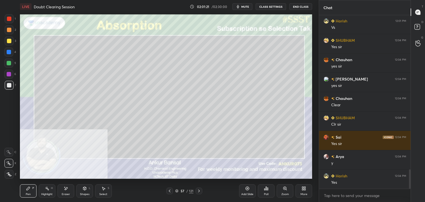
click at [82, 191] on div "Shapes L" at bounding box center [84, 190] width 17 height 13
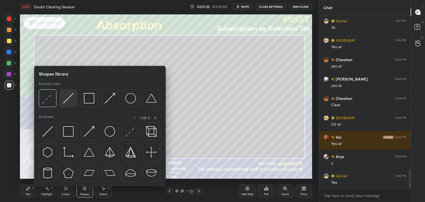
click at [68, 98] on img at bounding box center [68, 98] width 11 height 11
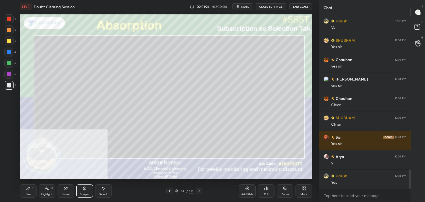
click at [63, 191] on div "Eraser" at bounding box center [66, 190] width 17 height 13
click at [85, 188] on icon at bounding box center [85, 189] width 0 height 2
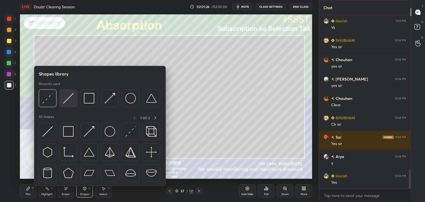
click at [70, 97] on img at bounding box center [68, 98] width 11 height 11
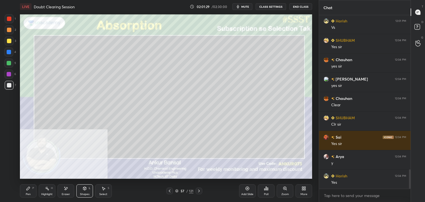
click at [28, 194] on div "Pen" at bounding box center [28, 194] width 5 height 3
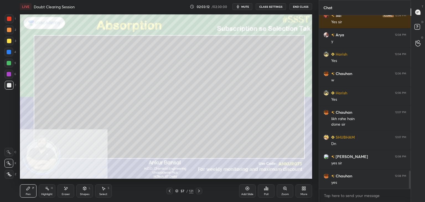
scroll to position [1534, 0]
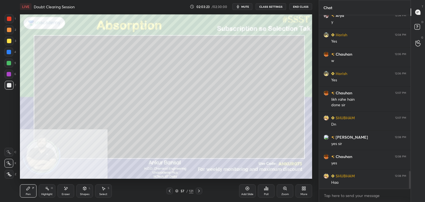
click at [68, 191] on icon at bounding box center [66, 188] width 4 height 5
click at [27, 190] on icon at bounding box center [28, 188] width 3 height 3
click at [82, 191] on div "Shapes L" at bounding box center [84, 190] width 17 height 13
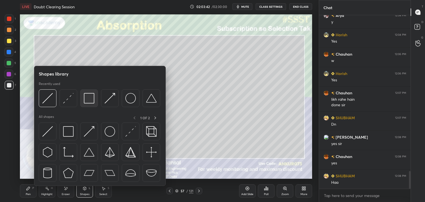
click at [90, 98] on img at bounding box center [89, 98] width 11 height 11
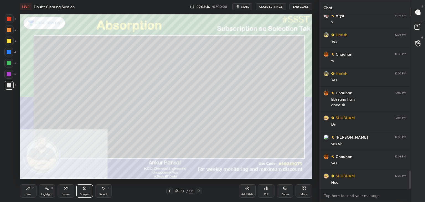
click at [30, 194] on div "Pen" at bounding box center [28, 194] width 5 height 3
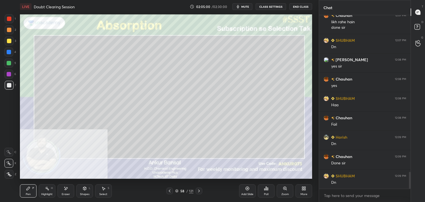
scroll to position [1631, 0]
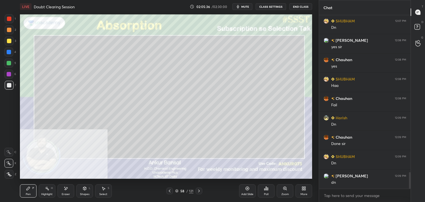
click at [82, 192] on div "Shapes L" at bounding box center [84, 190] width 17 height 13
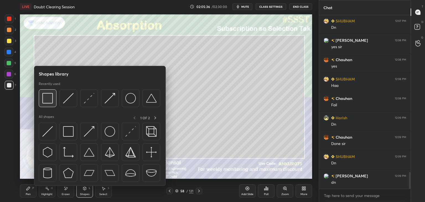
click at [51, 97] on img at bounding box center [47, 98] width 11 height 11
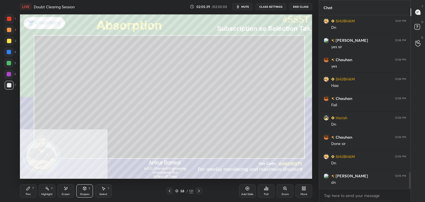
click at [29, 196] on div "Pen" at bounding box center [28, 194] width 5 height 3
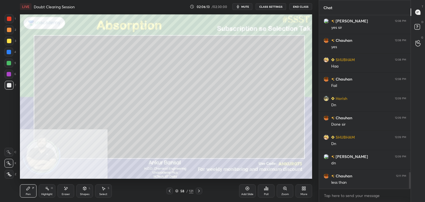
click at [67, 192] on div "Eraser" at bounding box center [66, 190] width 17 height 13
click at [31, 190] on div "Pen P" at bounding box center [28, 190] width 17 height 13
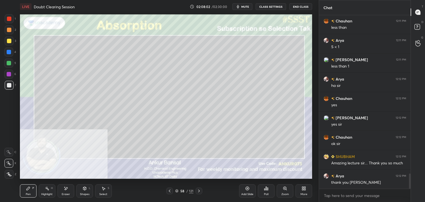
scroll to position [1819, 0]
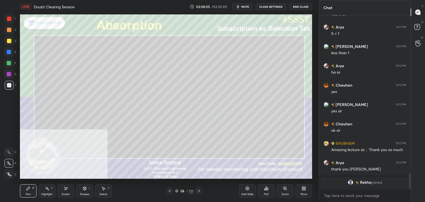
click at [299, 6] on button "End Class" at bounding box center [300, 6] width 23 height 7
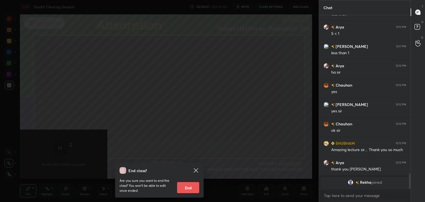
click at [190, 187] on button "End" at bounding box center [188, 187] width 22 height 11
type textarea "x"
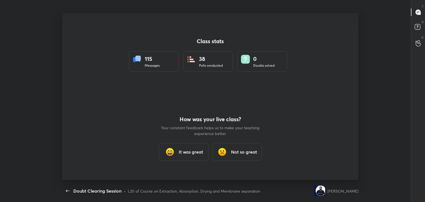
scroll to position [0, 0]
click at [188, 149] on h3 "It was great" at bounding box center [191, 152] width 24 height 7
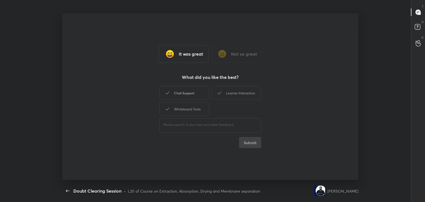
click at [194, 91] on div "Chat Support" at bounding box center [184, 93] width 50 height 14
drag, startPoint x: 249, startPoint y: 93, endPoint x: 239, endPoint y: 98, distance: 11.1
click at [249, 93] on div "Learner Interaction" at bounding box center [236, 93] width 50 height 14
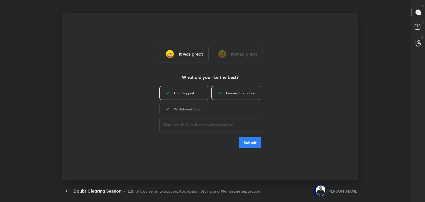
click at [201, 108] on div "Whiteboard Tools" at bounding box center [184, 109] width 50 height 14
click at [244, 149] on div "It was great Not so great What did you like the best? Chat Support Learner Inte…" at bounding box center [210, 96] width 296 height 167
click at [244, 147] on button "Submit" at bounding box center [250, 142] width 22 height 11
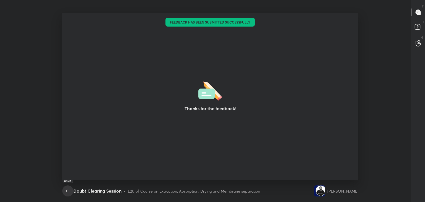
click at [69, 192] on icon "button" at bounding box center [67, 191] width 7 height 7
